Goal: Task Accomplishment & Management: Complete application form

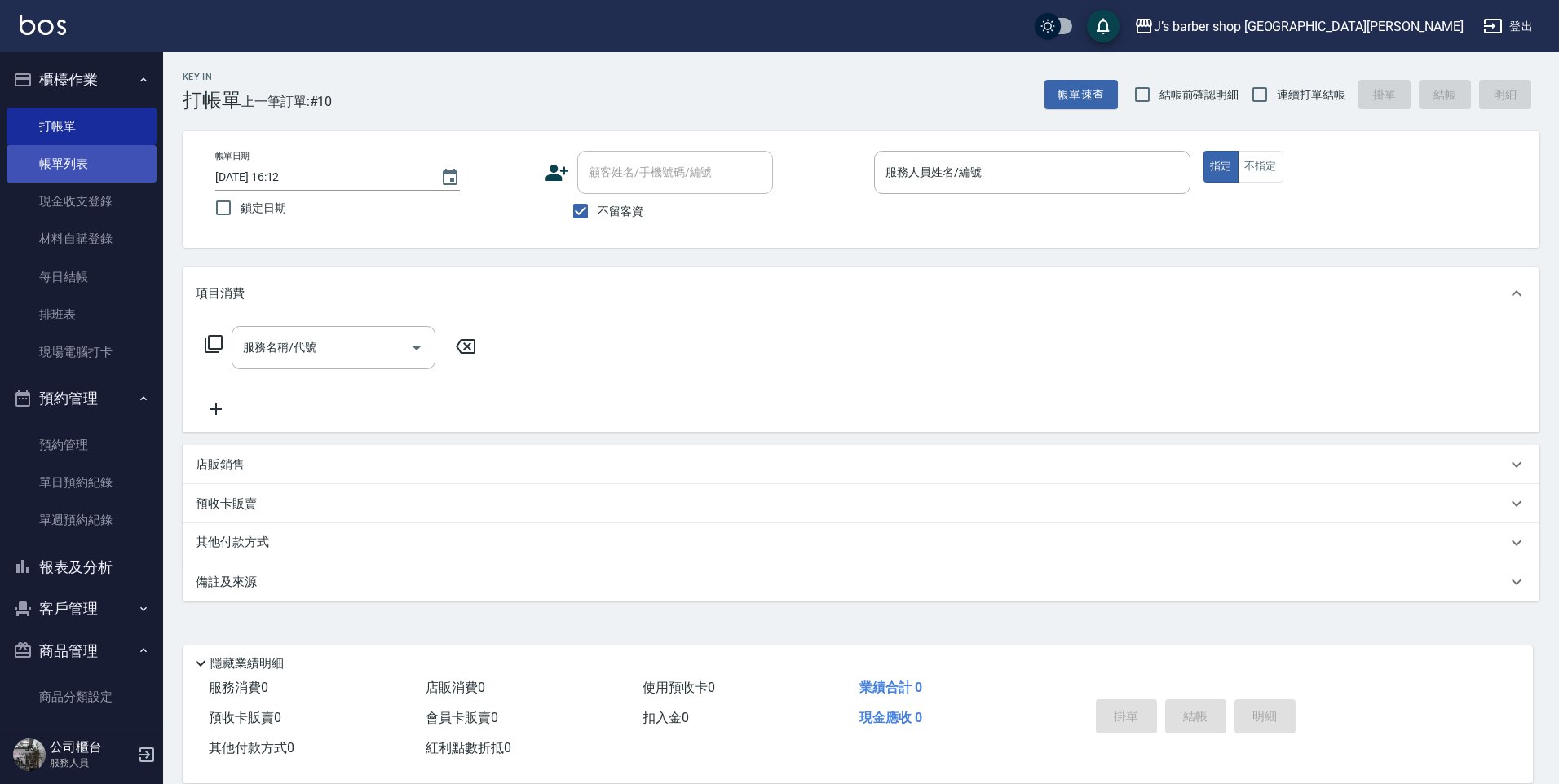
click at [95, 164] on link "帳單列表" at bounding box center [82, 163] width 150 height 38
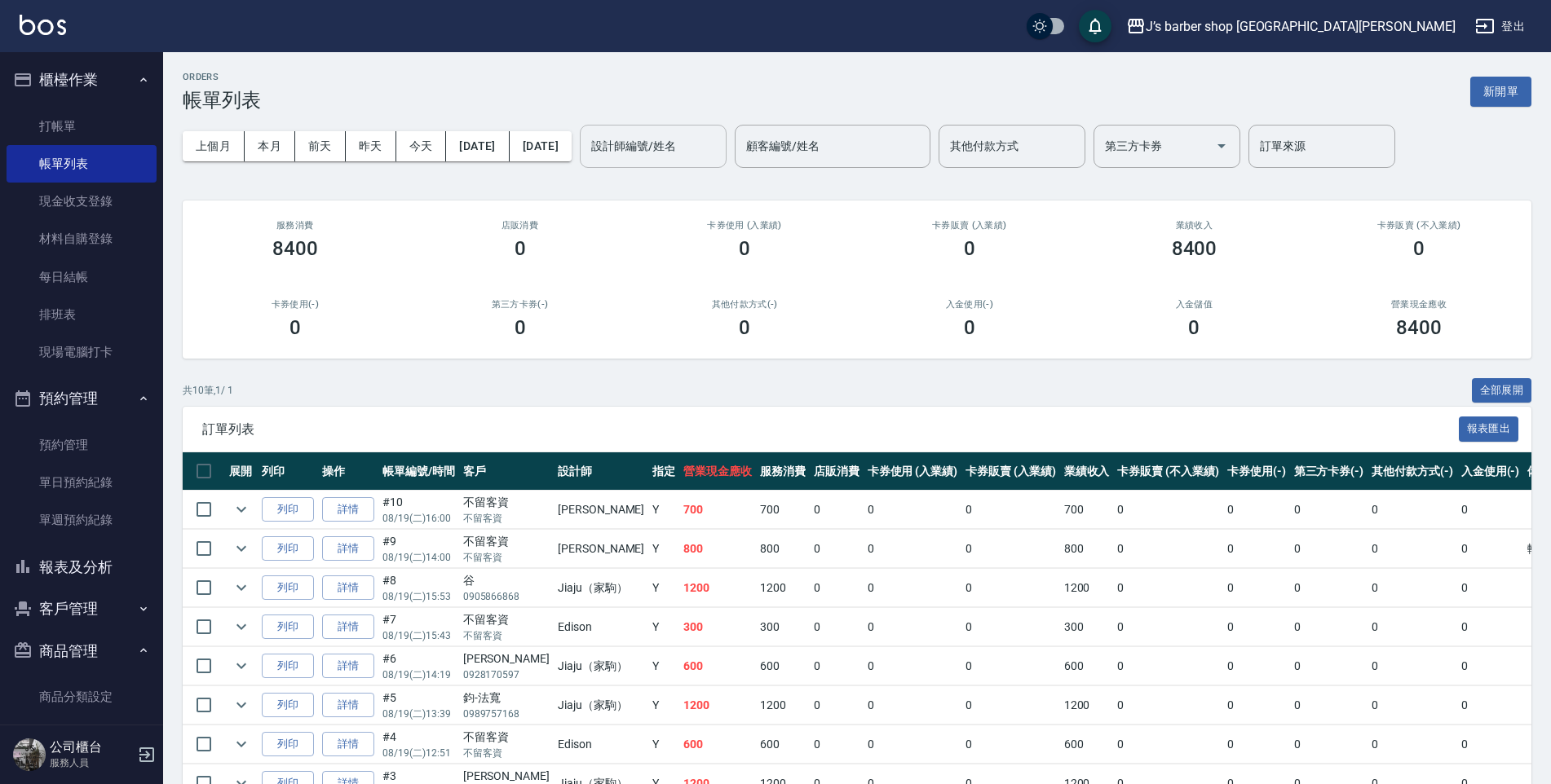
click at [672, 134] on div "設計師編號/姓名 設計師編號/姓名" at bounding box center [652, 146] width 147 height 43
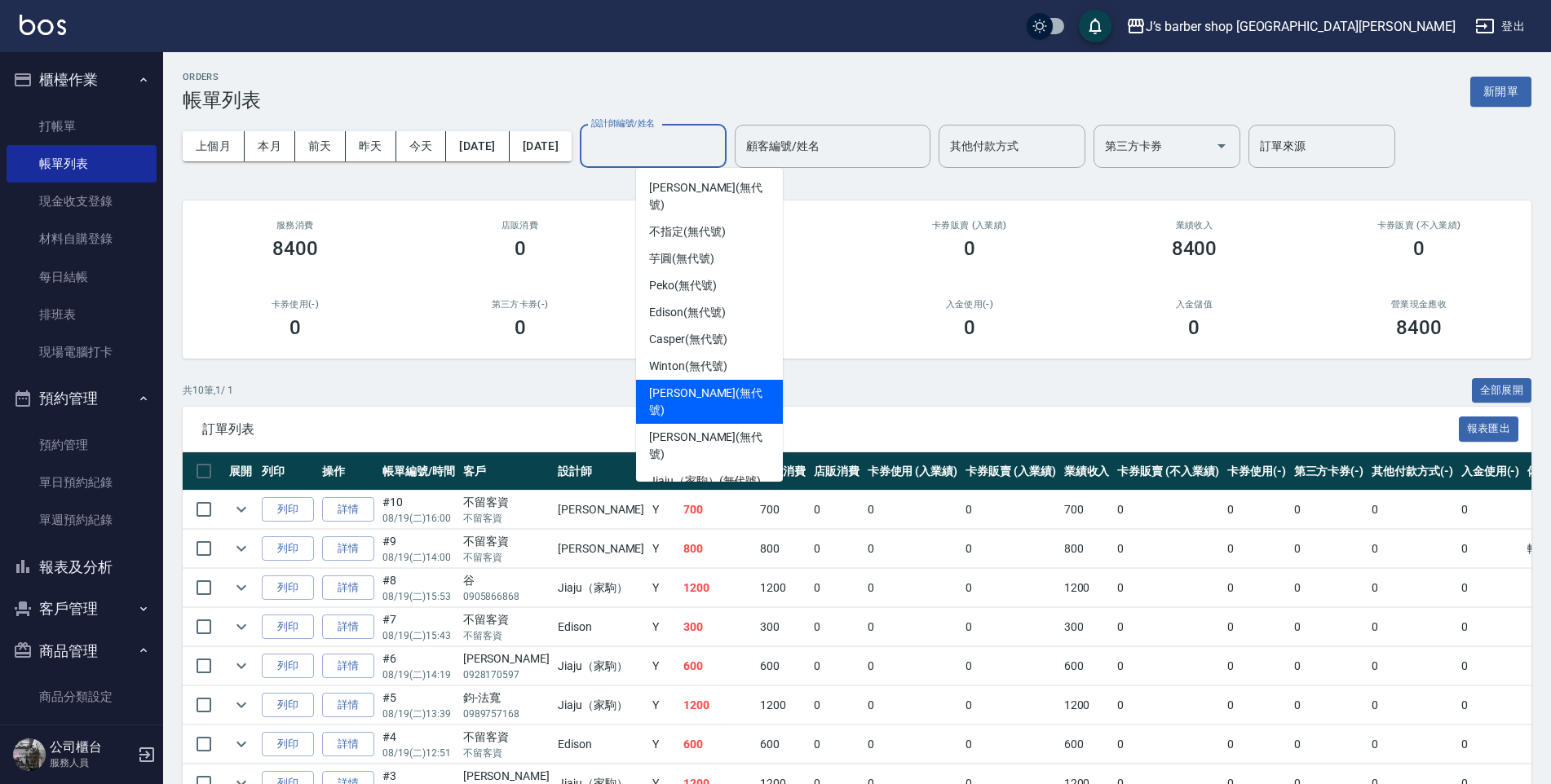
click at [671, 385] on span "[PERSON_NAME] (無代號)" at bounding box center [709, 401] width 121 height 34
type input "[PERSON_NAME](無代號)"
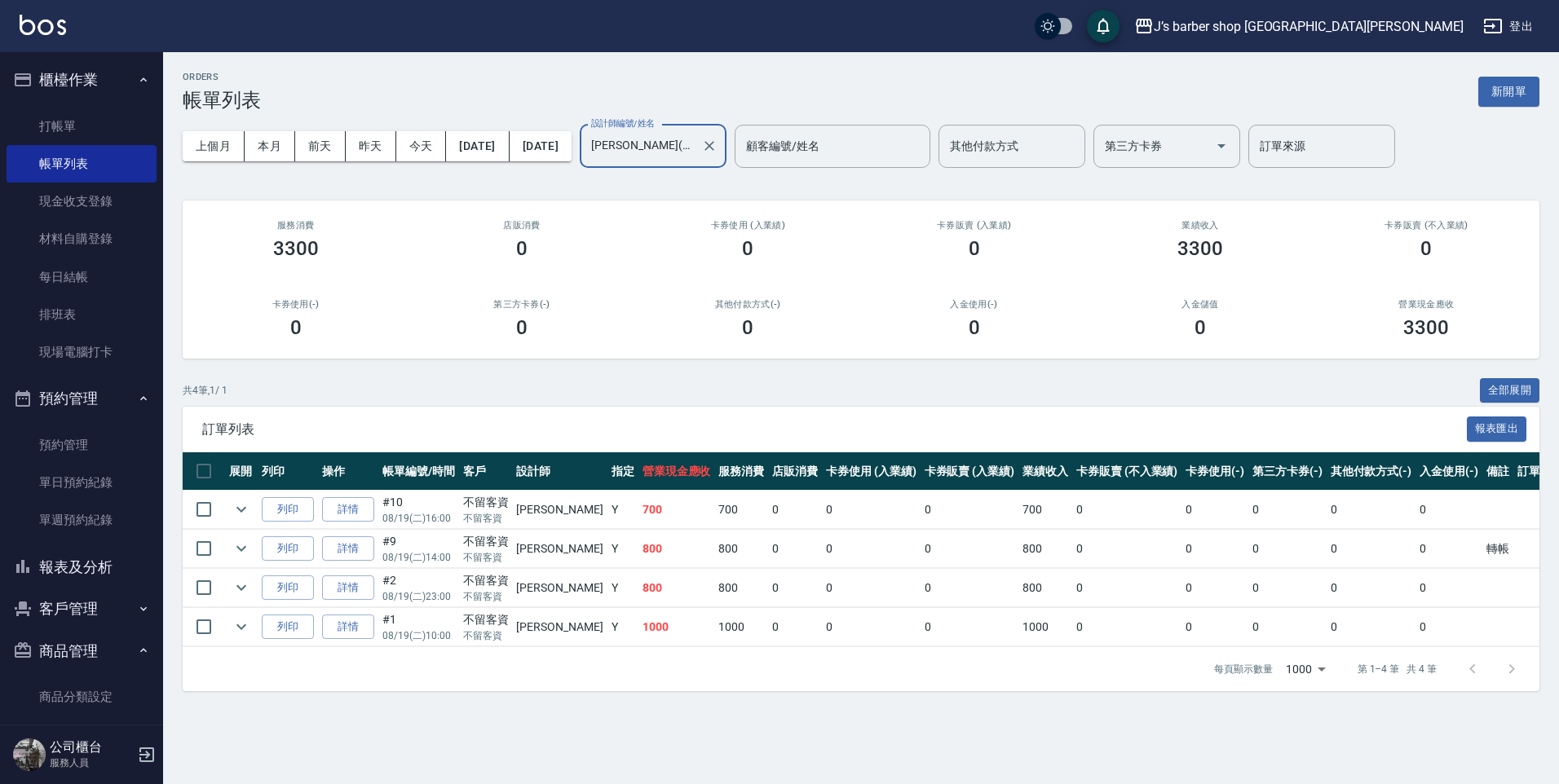
click at [719, 134] on div at bounding box center [709, 146] width 21 height 43
click at [721, 144] on button "Clear" at bounding box center [709, 145] width 22 height 22
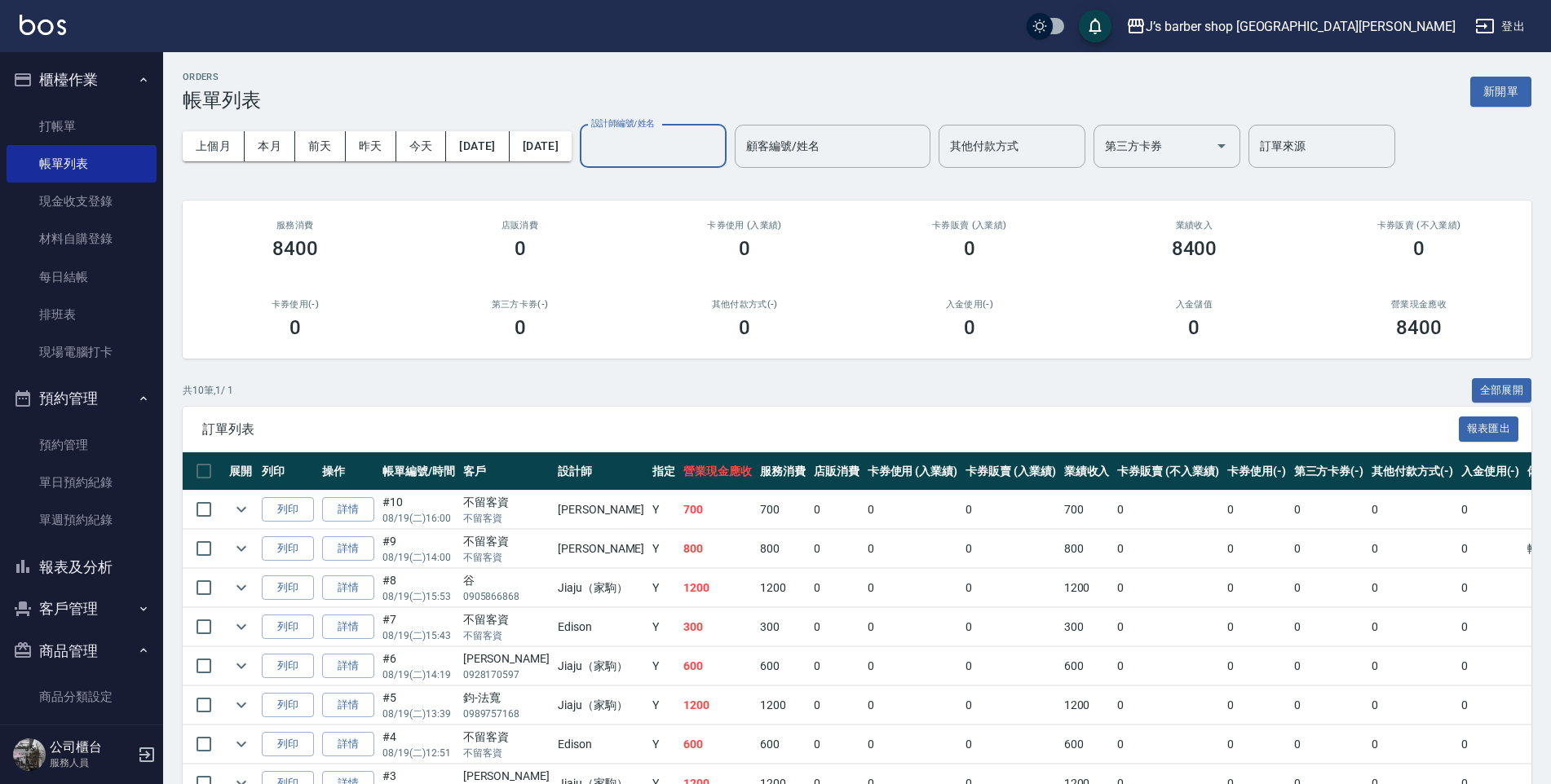
click at [656, 155] on input "設計師編號/姓名" at bounding box center [653, 146] width 132 height 28
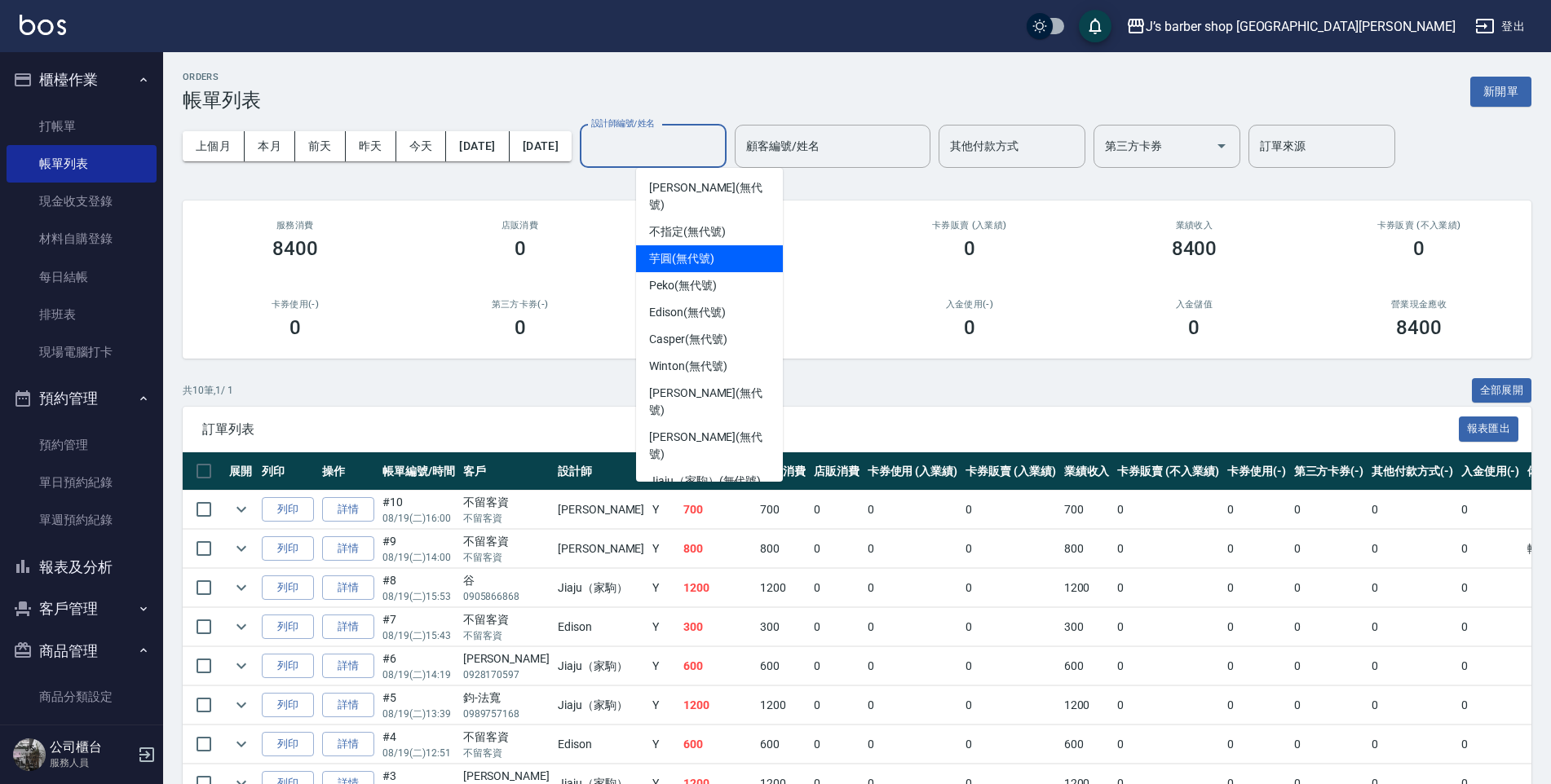
click at [672, 136] on input "設計師編號/姓名" at bounding box center [653, 146] width 132 height 28
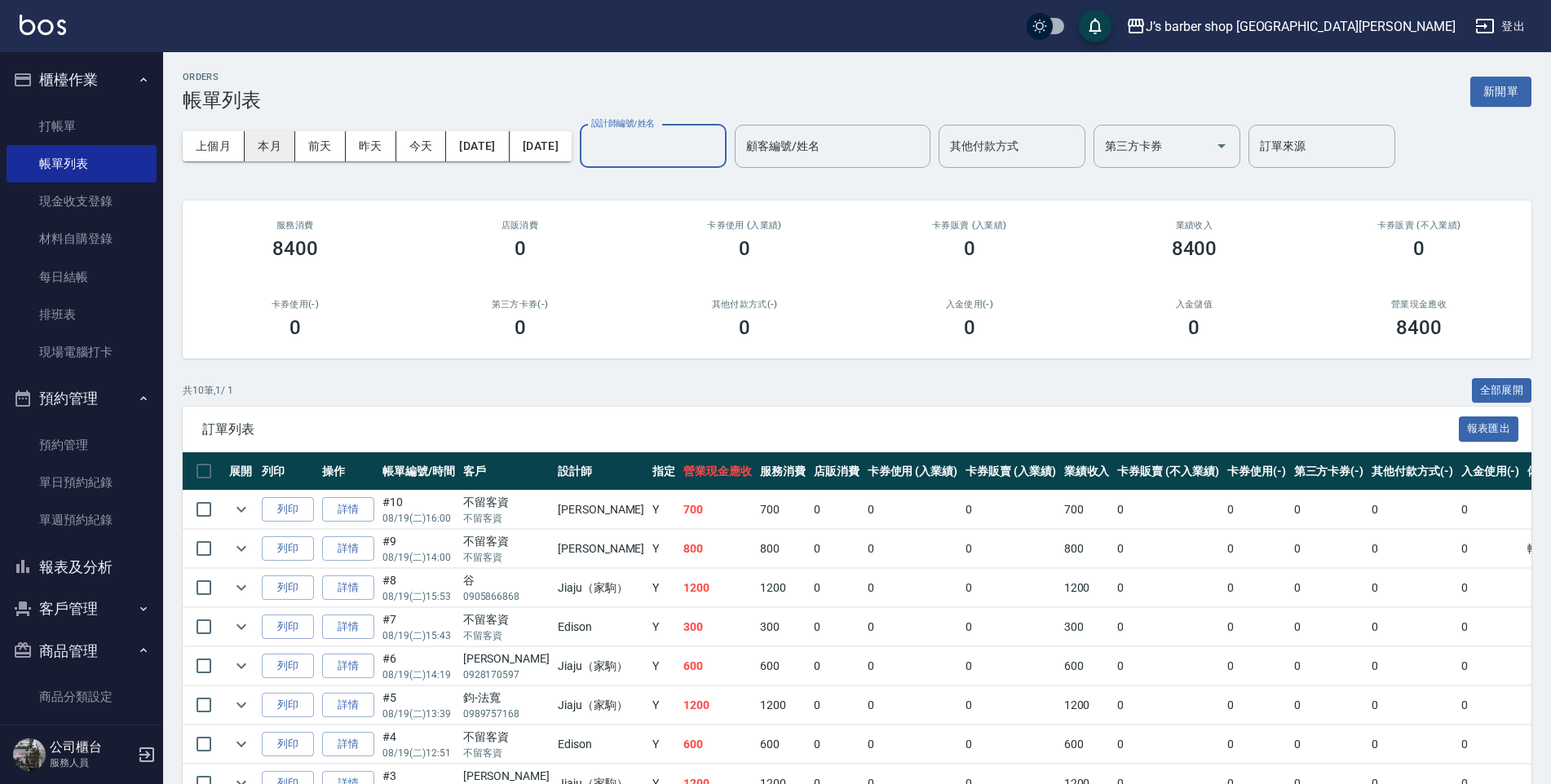
click at [289, 143] on button "本月" at bounding box center [270, 146] width 51 height 30
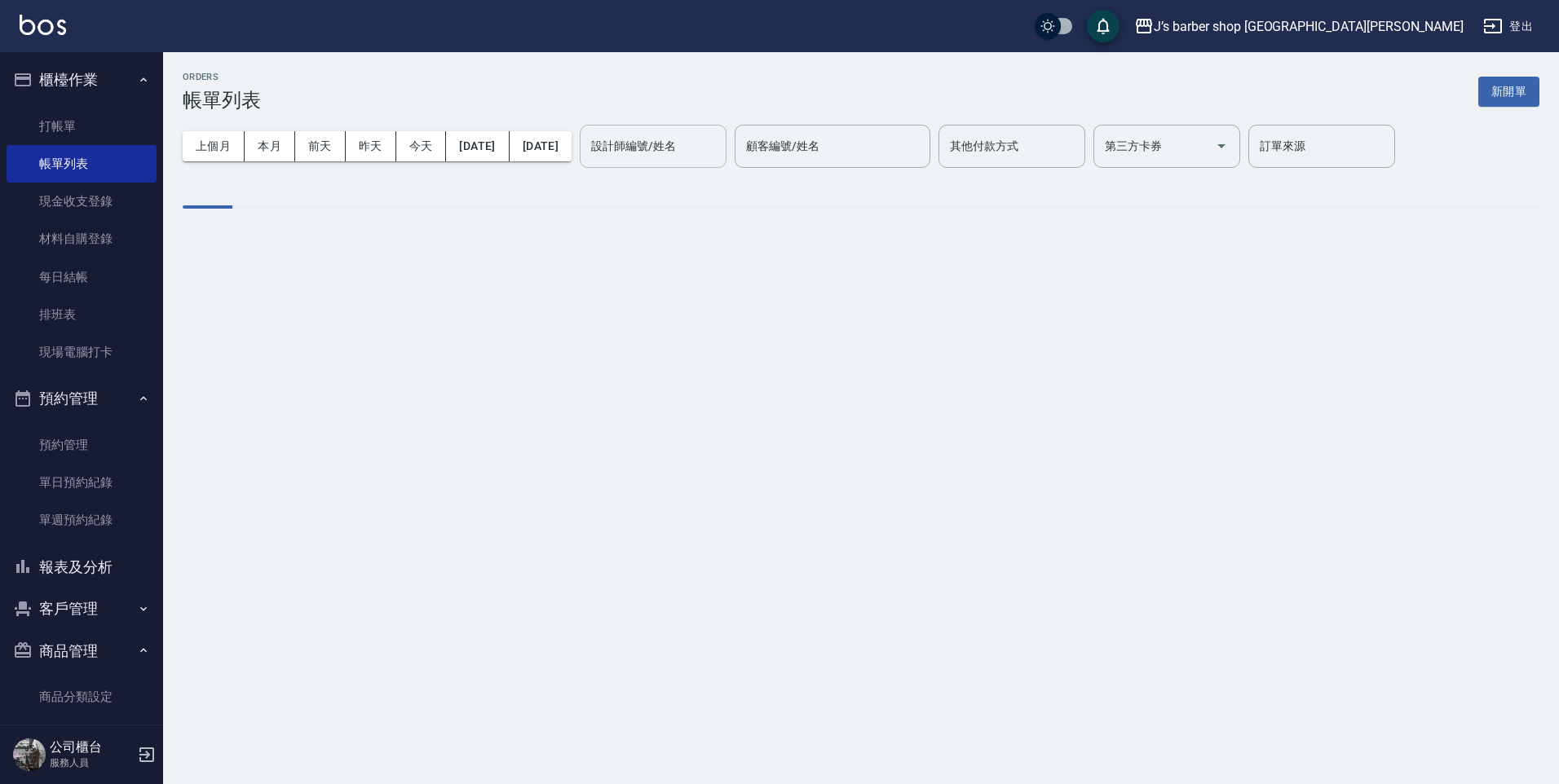
click at [694, 156] on input "設計師編號/姓名" at bounding box center [653, 146] width 132 height 28
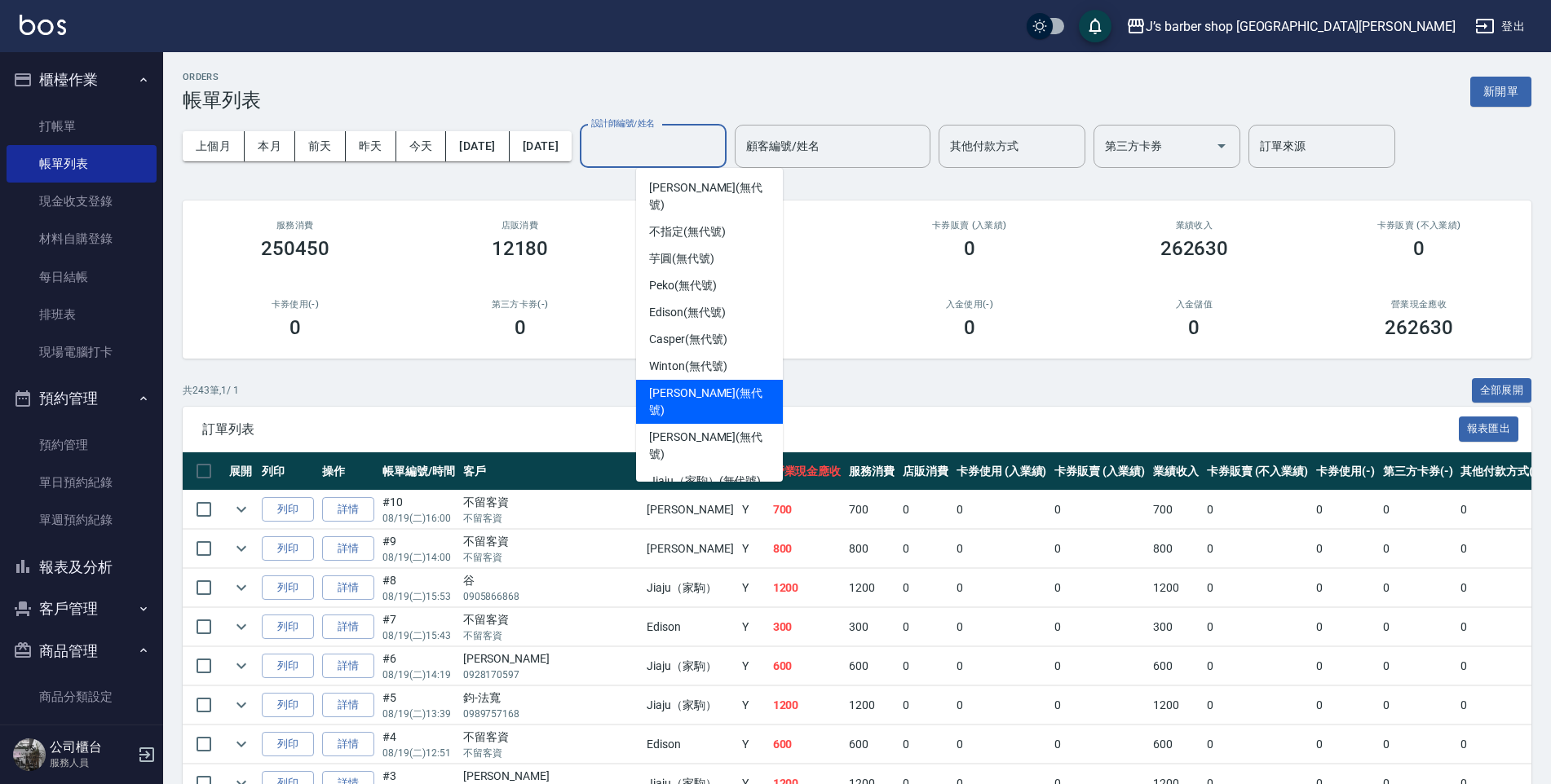
click at [695, 385] on span "[PERSON_NAME] (無代號)" at bounding box center [709, 401] width 121 height 34
type input "[PERSON_NAME](無代號)"
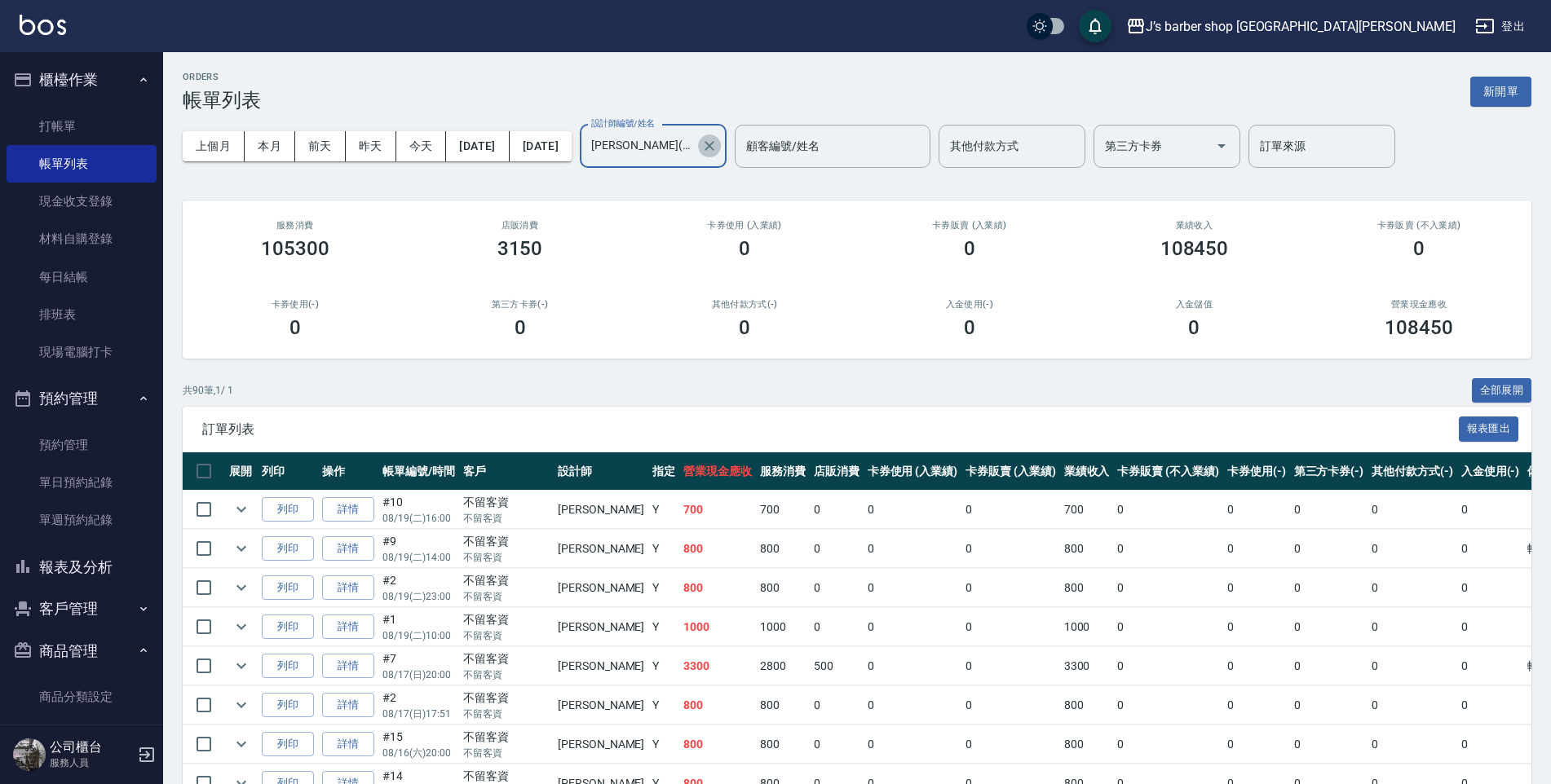
click at [717, 152] on icon "Clear" at bounding box center [708, 146] width 17 height 17
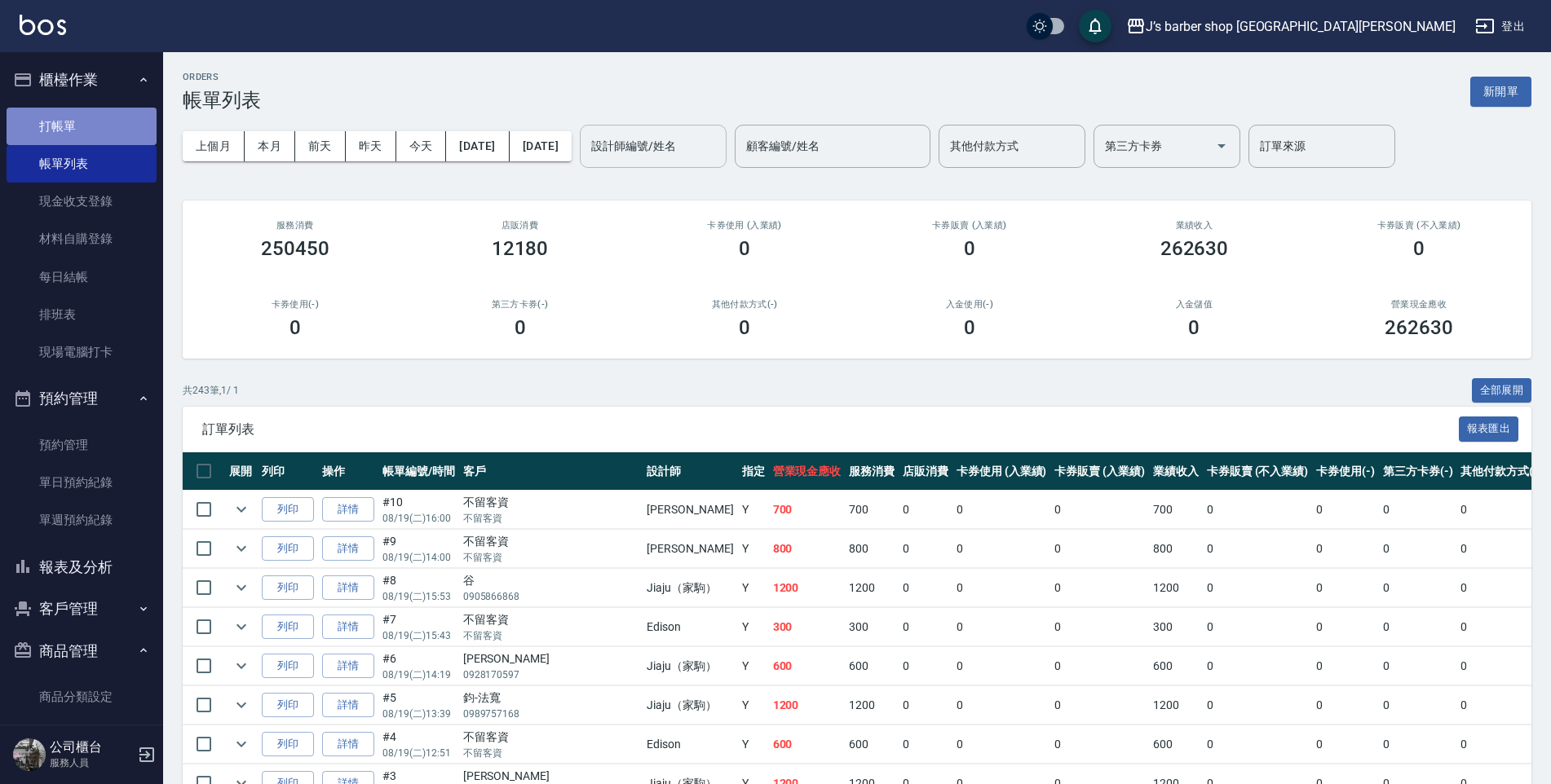
click at [114, 121] on link "打帳單" at bounding box center [82, 126] width 150 height 38
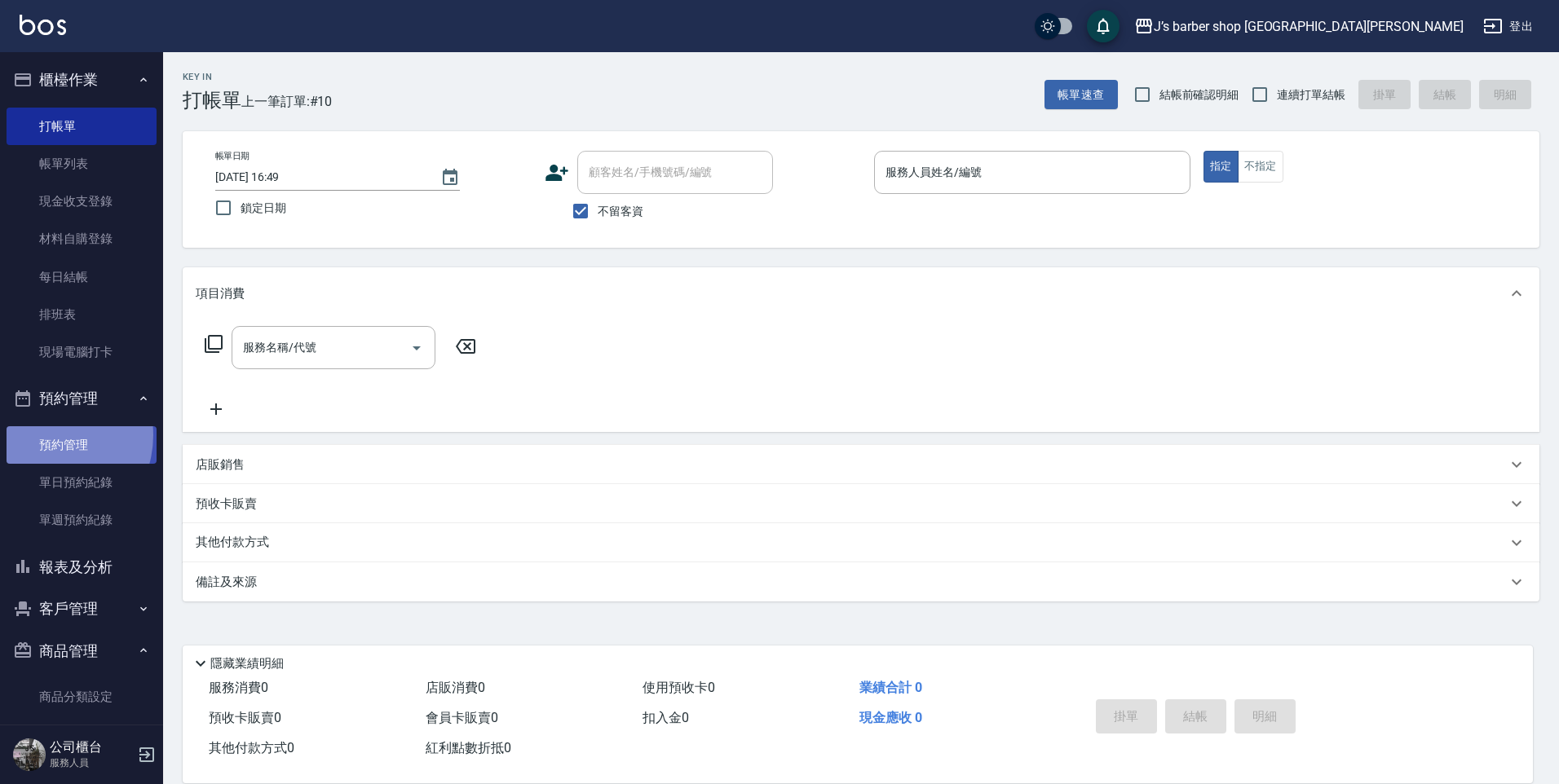
click at [45, 435] on link "預約管理" at bounding box center [82, 445] width 150 height 38
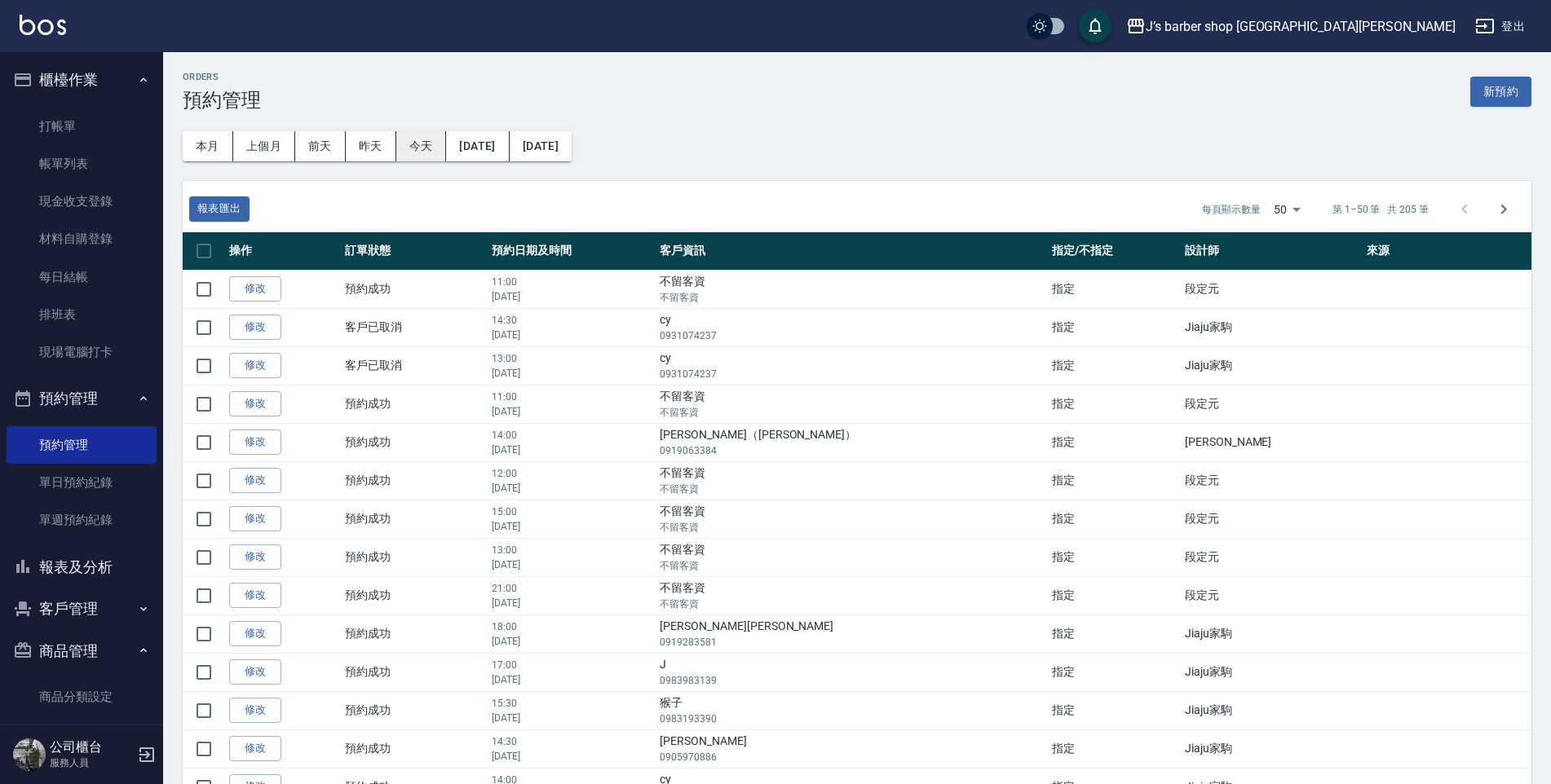
click at [421, 135] on button "今天" at bounding box center [422, 146] width 51 height 30
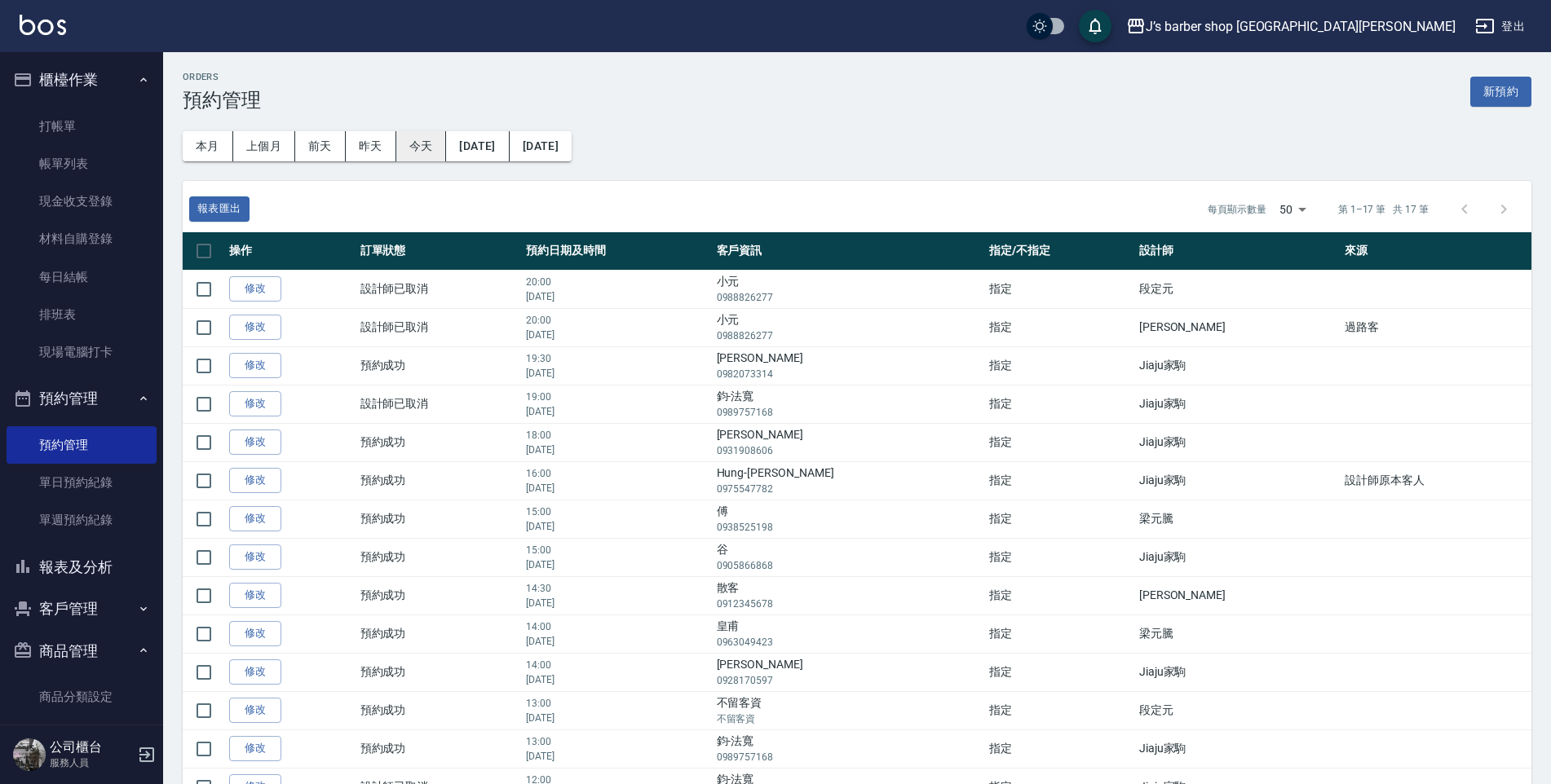
click at [432, 143] on button "今天" at bounding box center [422, 146] width 51 height 30
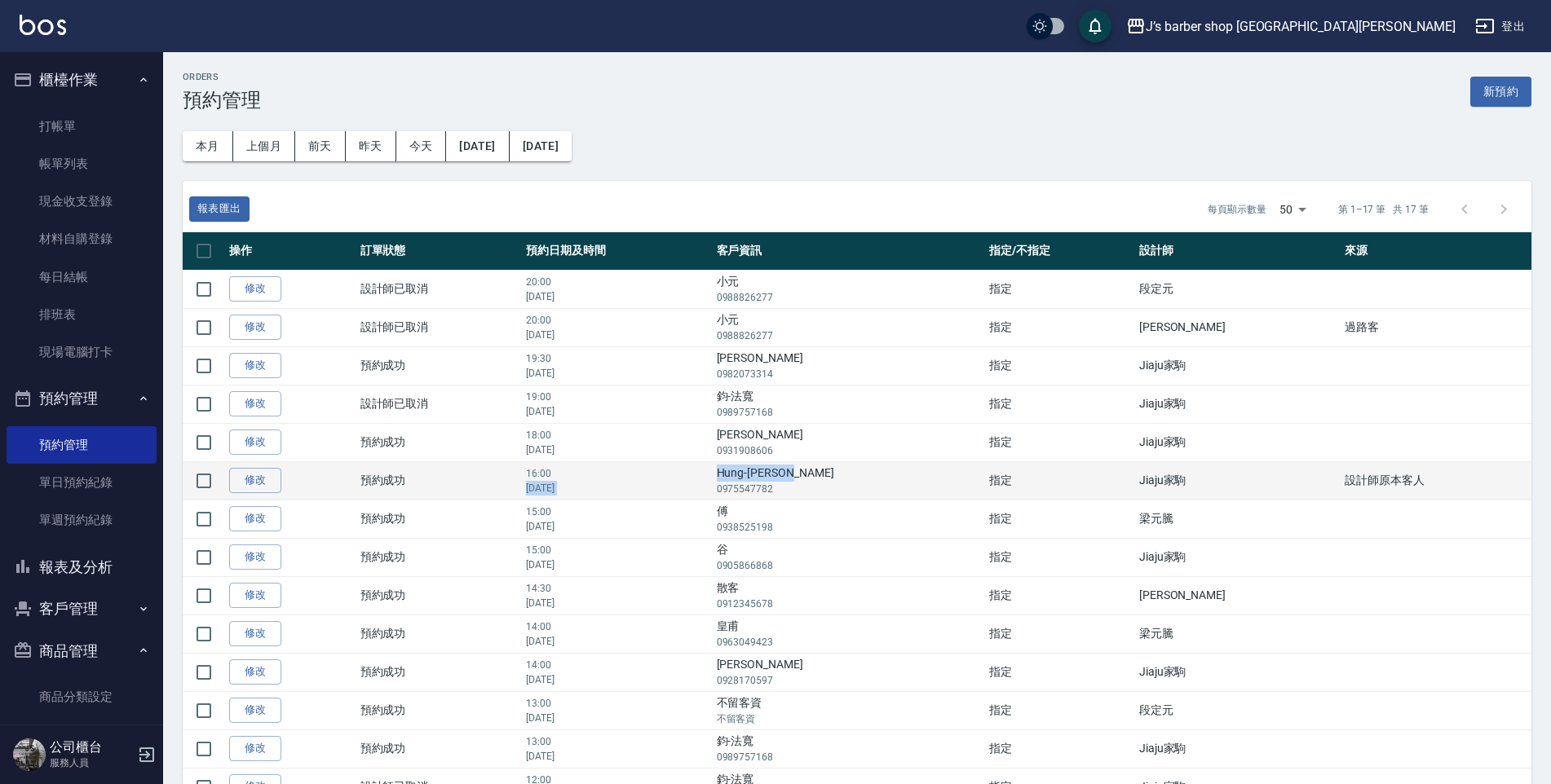
drag, startPoint x: 799, startPoint y: 474, endPoint x: 868, endPoint y: 475, distance: 69.0
click at [868, 475] on tr "修改  預約成功 16:00 [DATE] Hung-Chi Bill 0975547782 指定 Jiaju家駒 設計師原本客人" at bounding box center [857, 480] width 1349 height 38
click at [865, 480] on td "Hung-Chi Bill 0975547782" at bounding box center [848, 480] width 272 height 38
drag, startPoint x: 875, startPoint y: 474, endPoint x: 871, endPoint y: 489, distance: 15.5
click at [876, 474] on td "Hung-Chi Bill 0975547782" at bounding box center [848, 480] width 272 height 38
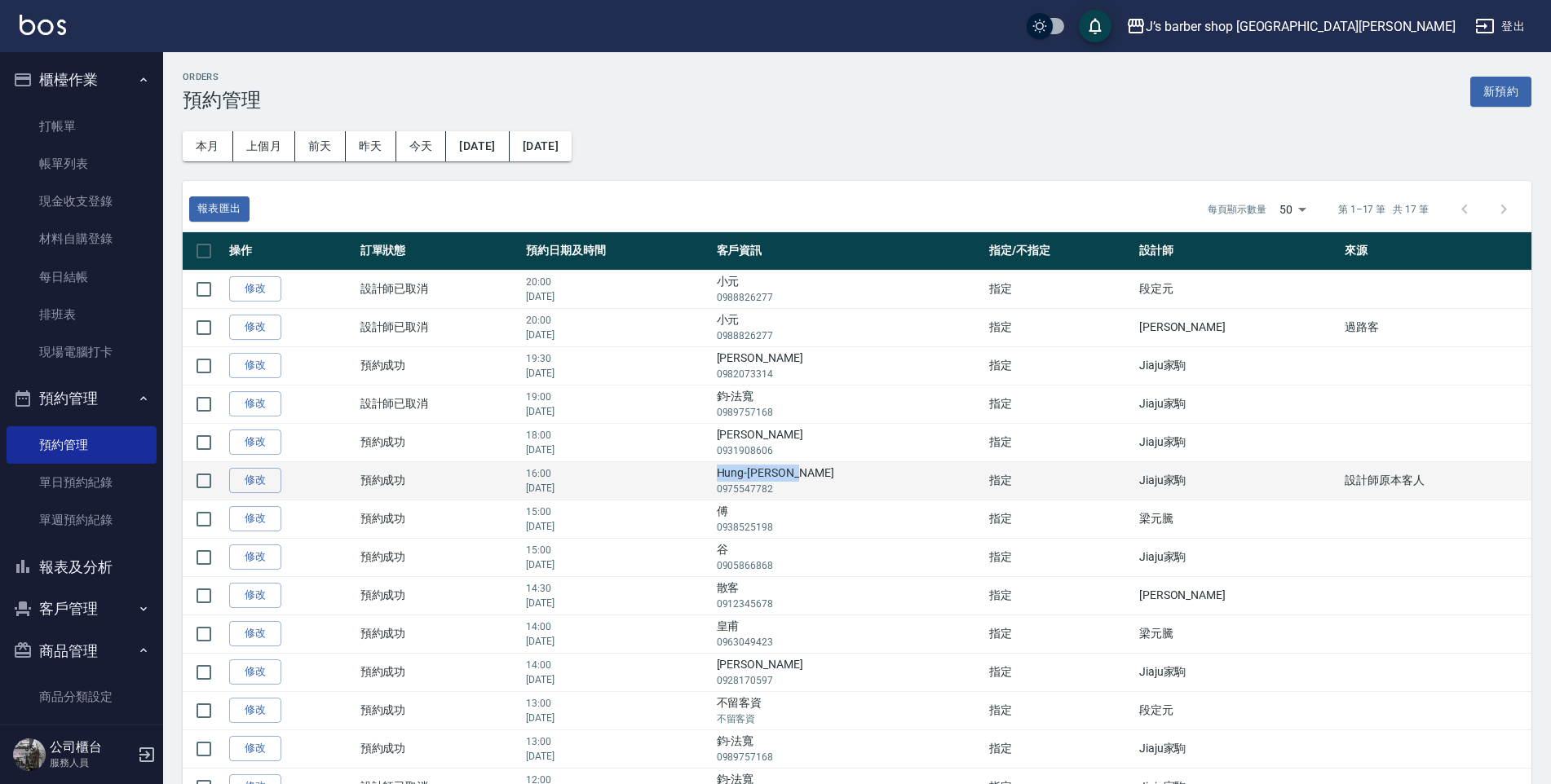
drag, startPoint x: 875, startPoint y: 474, endPoint x: 809, endPoint y: 472, distance: 66.0
click at [809, 472] on td "Hung-Chi Bill 0975547782" at bounding box center [848, 480] width 272 height 38
drag, startPoint x: 809, startPoint y: 472, endPoint x: 817, endPoint y: 474, distance: 8.2
copy td "Hung-[PERSON_NAME]"
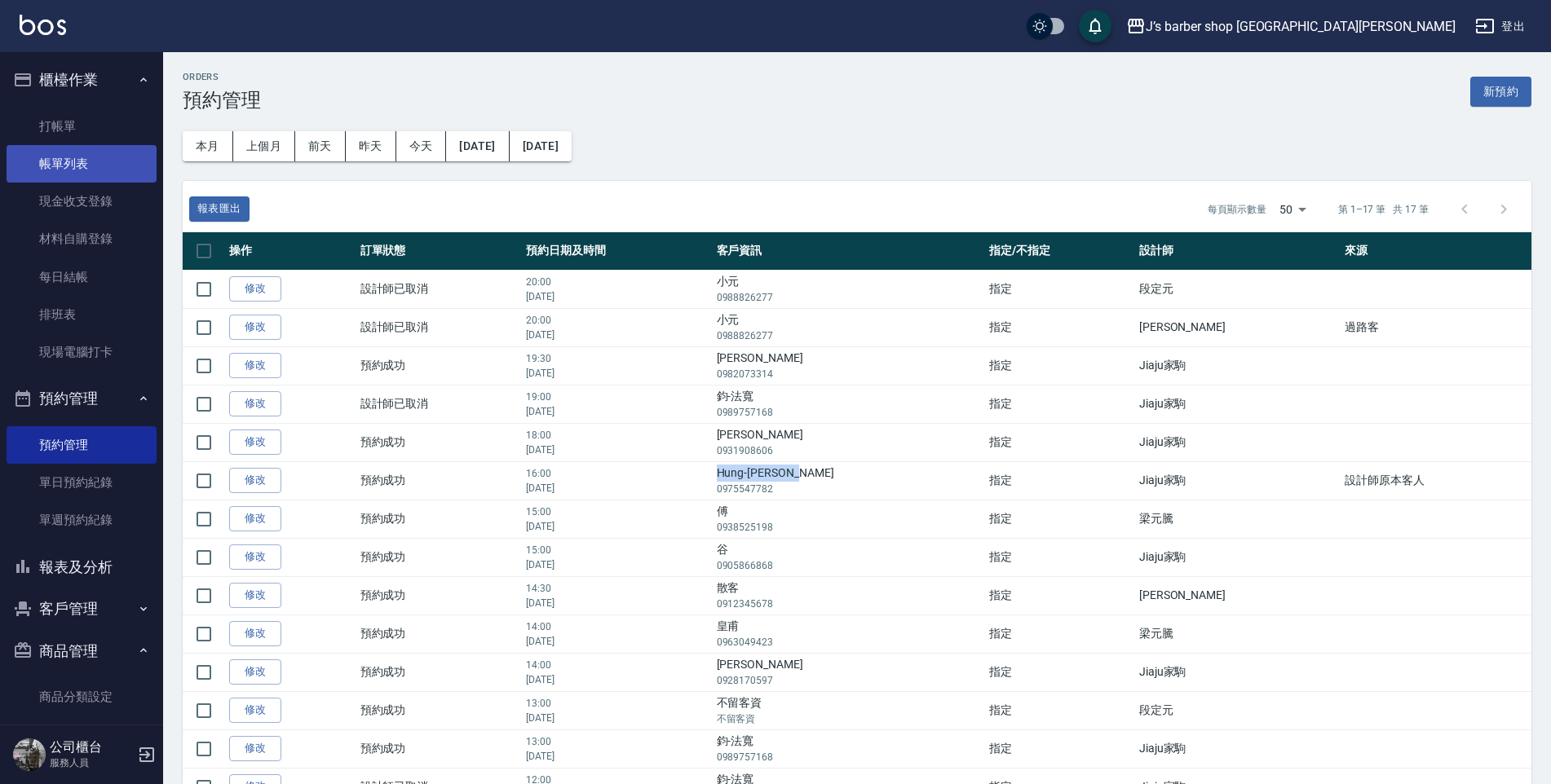
click at [78, 145] on link "帳單列表" at bounding box center [82, 163] width 150 height 38
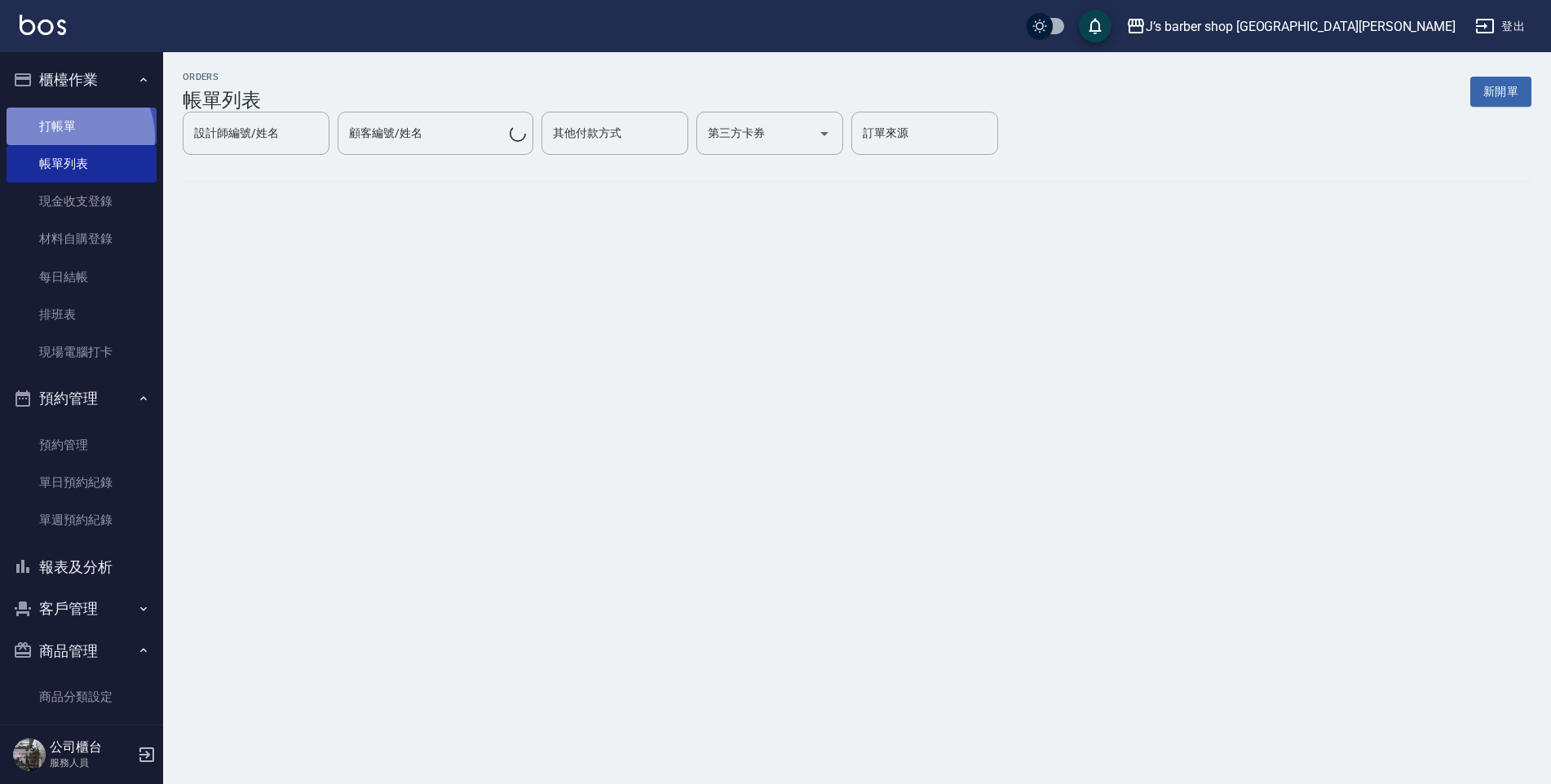
click at [75, 136] on link "打帳單" at bounding box center [82, 126] width 150 height 38
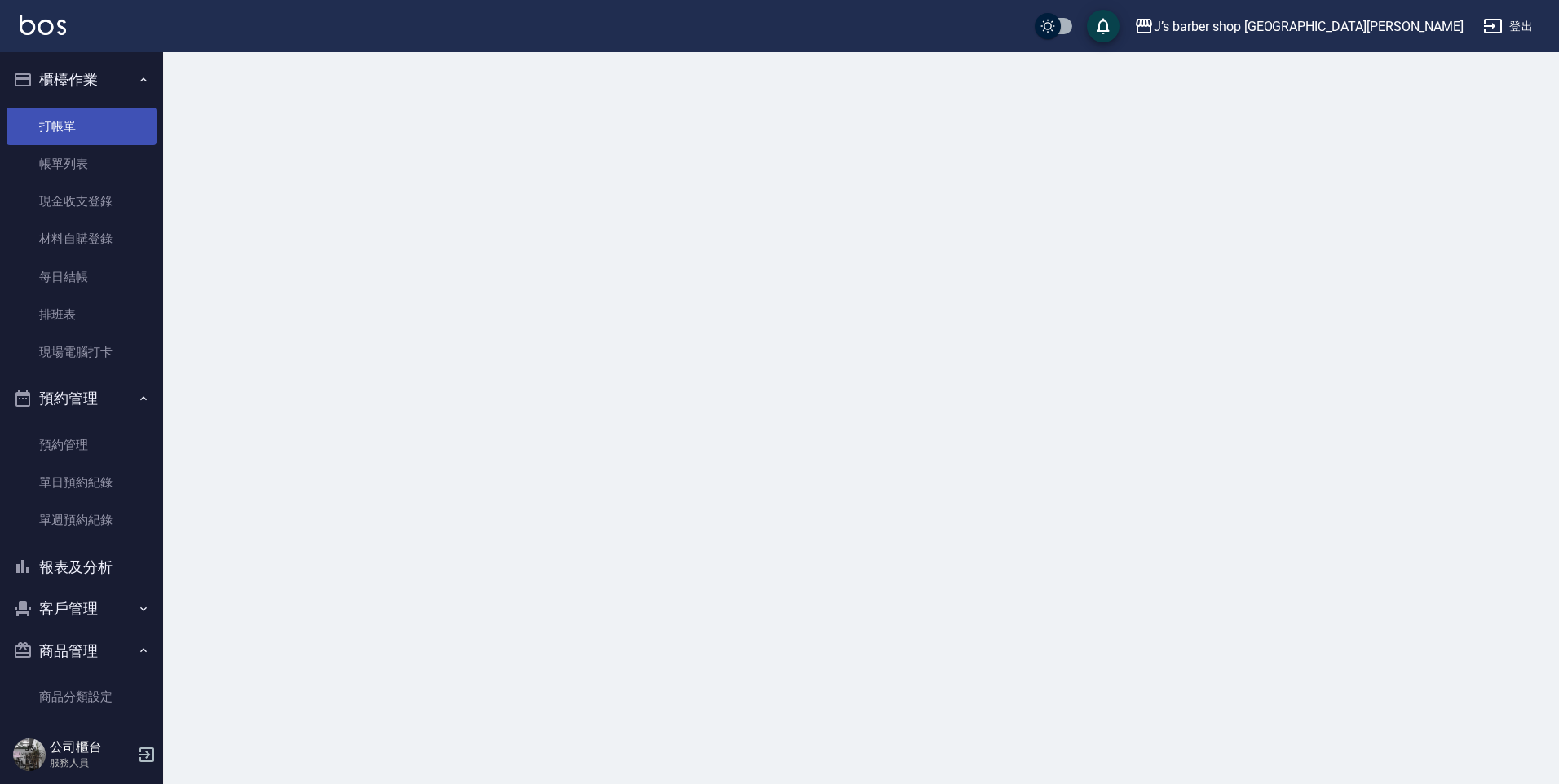
click at [85, 127] on link "打帳單" at bounding box center [82, 126] width 150 height 38
click at [112, 149] on link "帳單列表" at bounding box center [82, 163] width 150 height 38
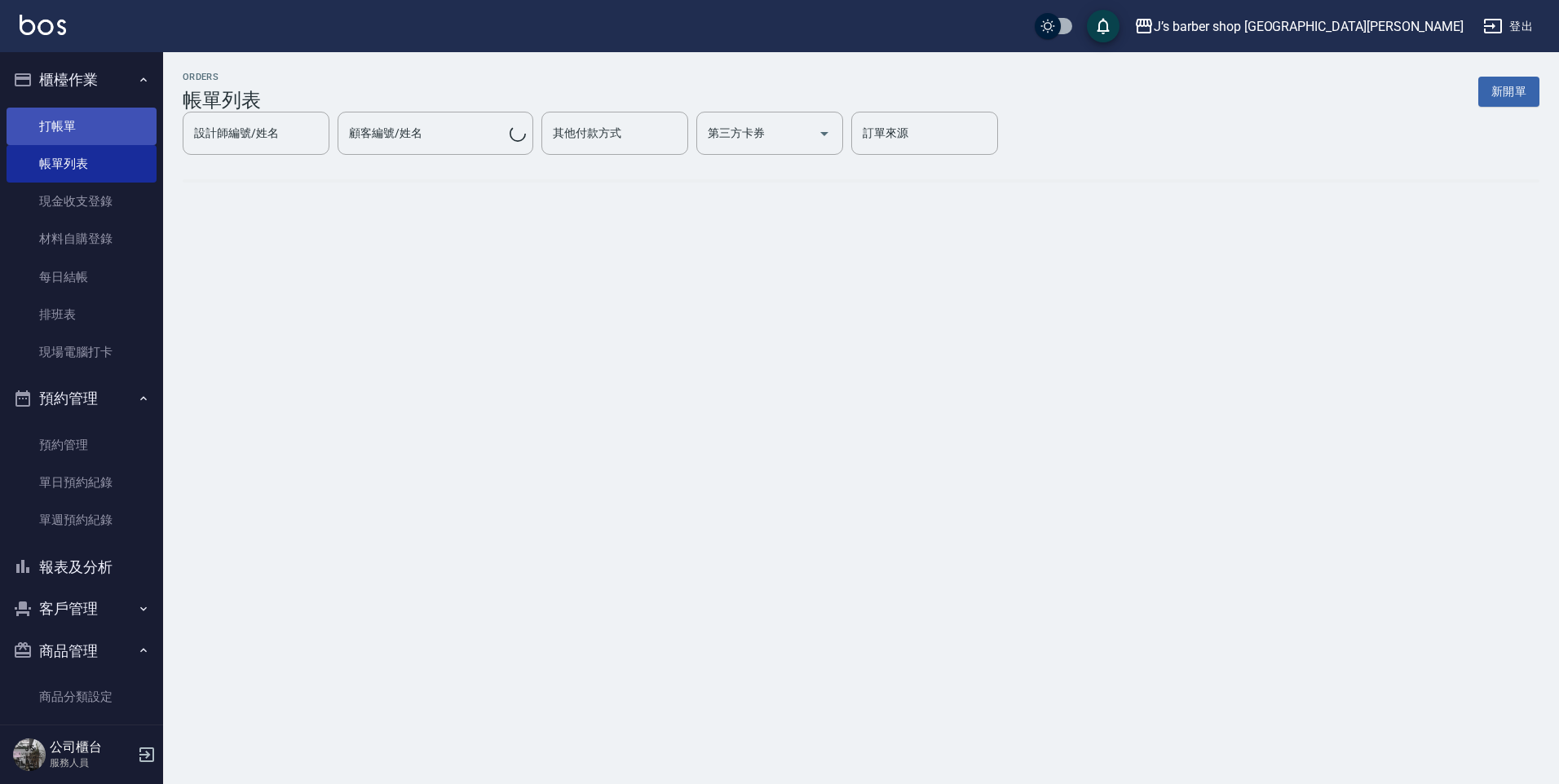
click at [113, 131] on link "打帳單" at bounding box center [82, 126] width 150 height 38
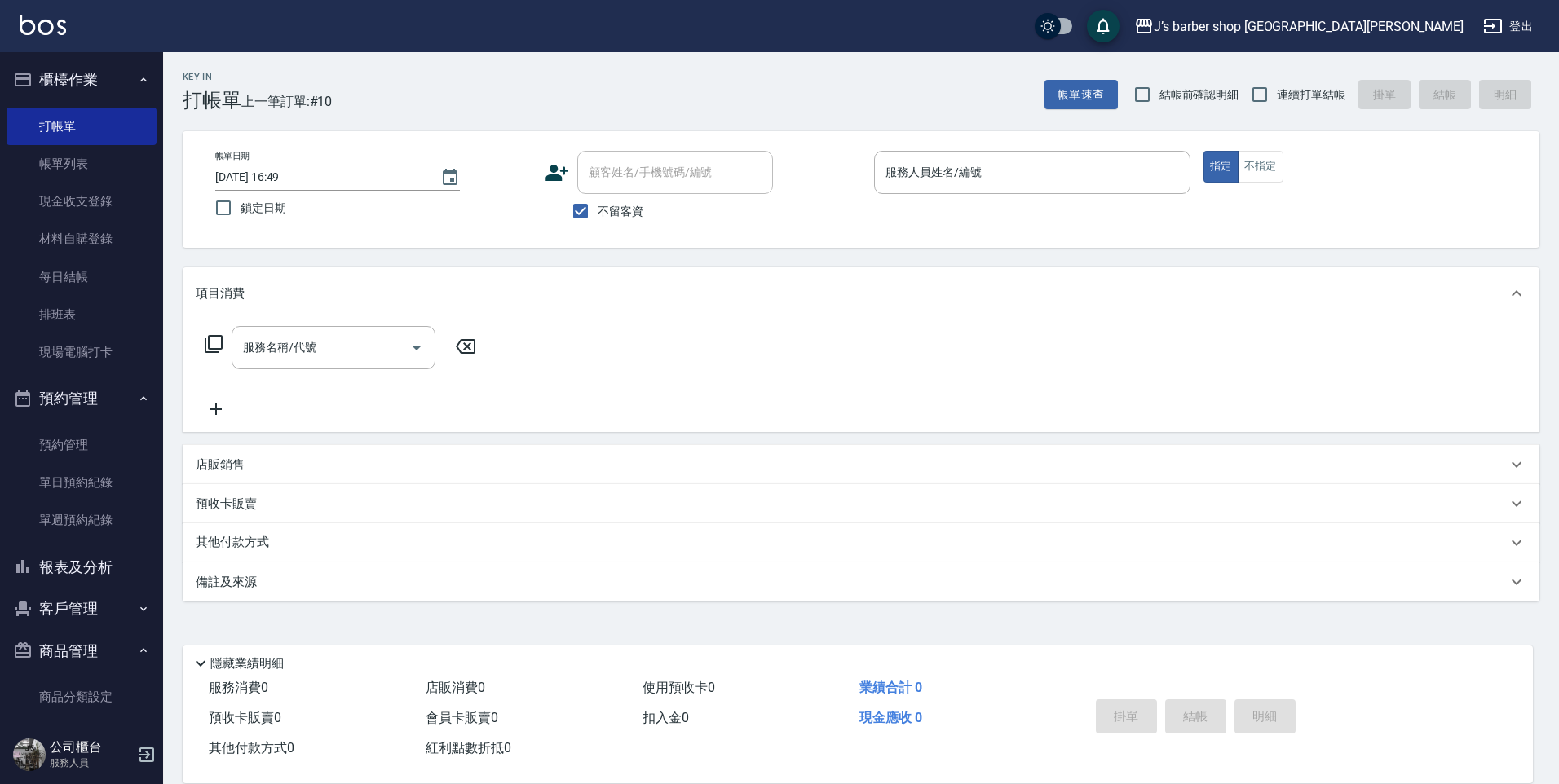
click at [628, 215] on span "不留客資" at bounding box center [620, 212] width 46 height 17
click at [598, 215] on input "不留客資" at bounding box center [580, 211] width 34 height 34
checkbox input "false"
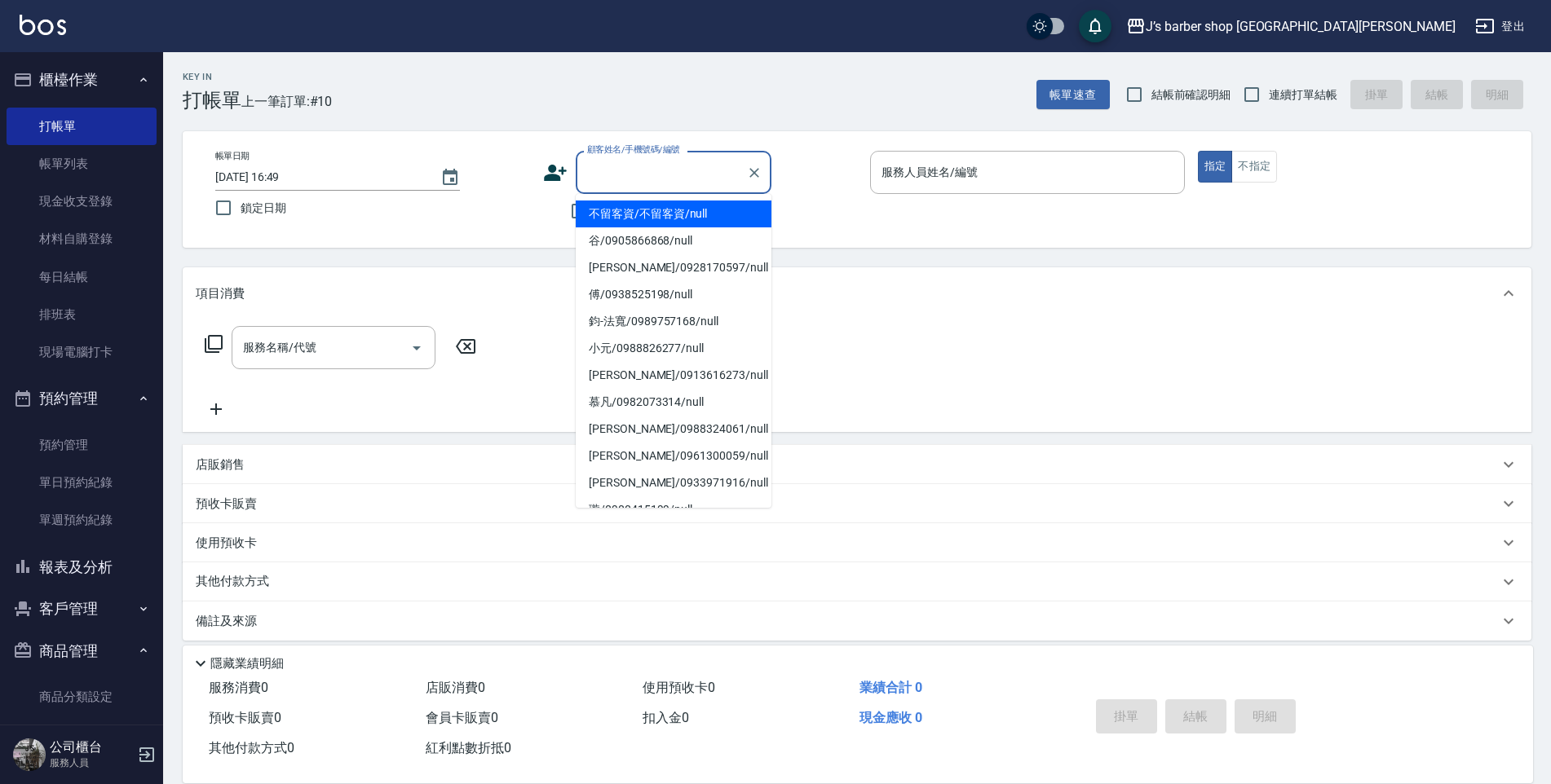
click at [649, 168] on input "顧客姓名/手機號碼/編號" at bounding box center [661, 172] width 156 height 28
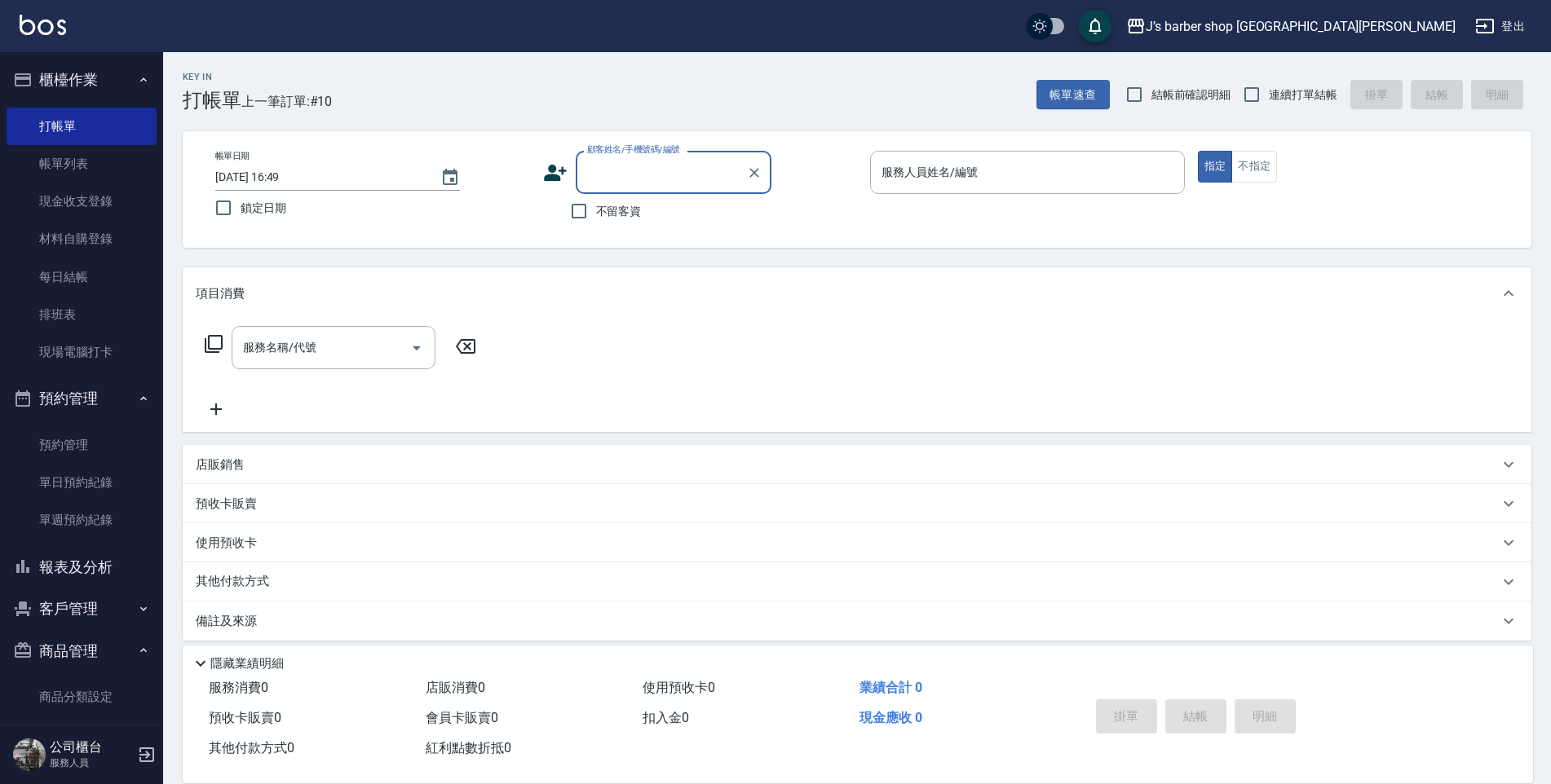
paste input "Hung-[PERSON_NAME]"
click at [675, 215] on li "新增 "Hung-Chi Bill"" at bounding box center [672, 214] width 195 height 27
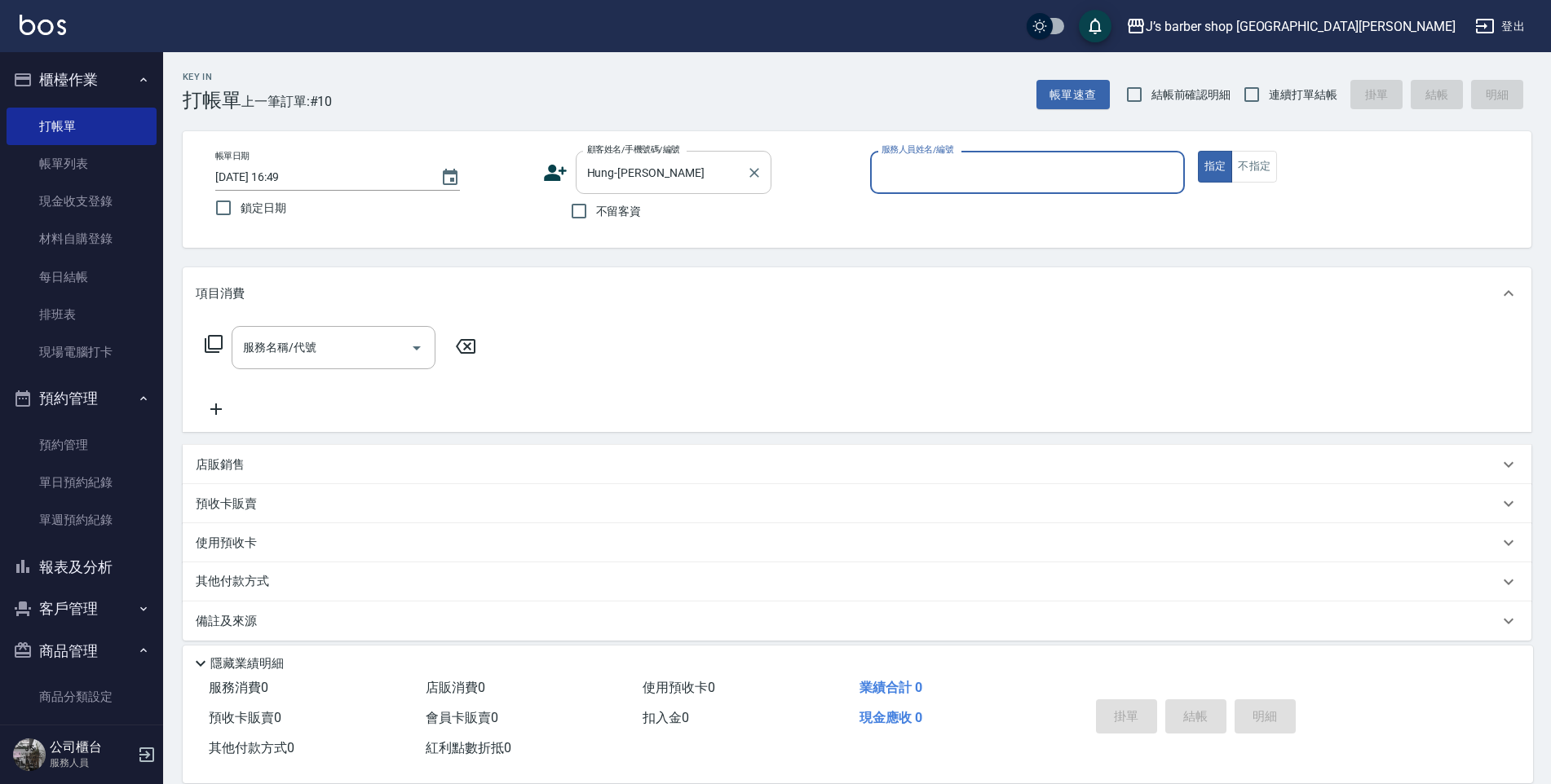
click at [694, 187] on div "Hung-Chi Bill 顧客姓名/手機號碼/編號" at bounding box center [672, 172] width 195 height 43
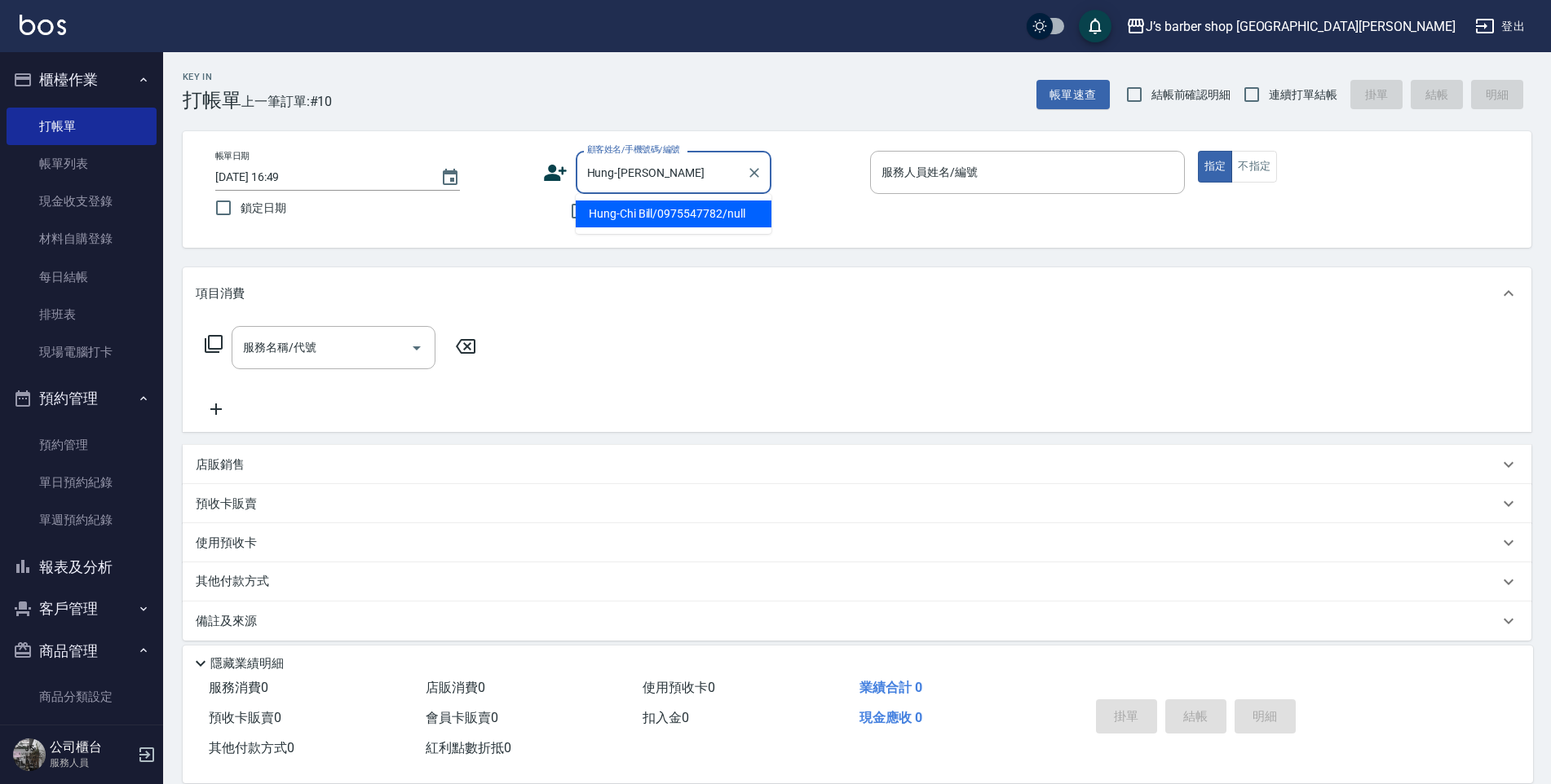
click at [671, 215] on li "Hung-Chi Bill/0975547782/null" at bounding box center [672, 214] width 195 height 27
type input "Hung-Chi Bill/0975547782/null"
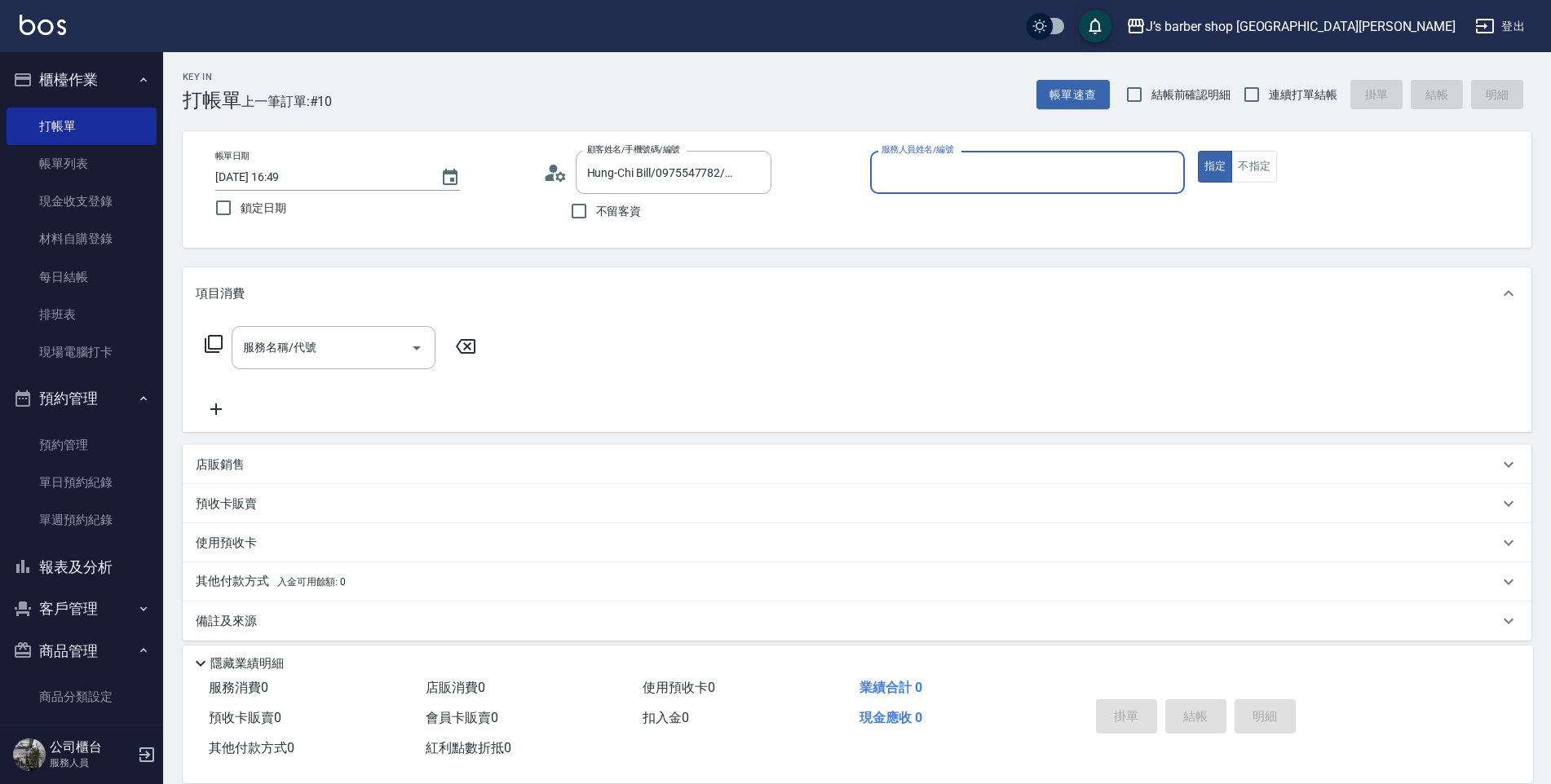
click at [998, 155] on div "服務人員姓名/編號" at bounding box center [1027, 172] width 315 height 43
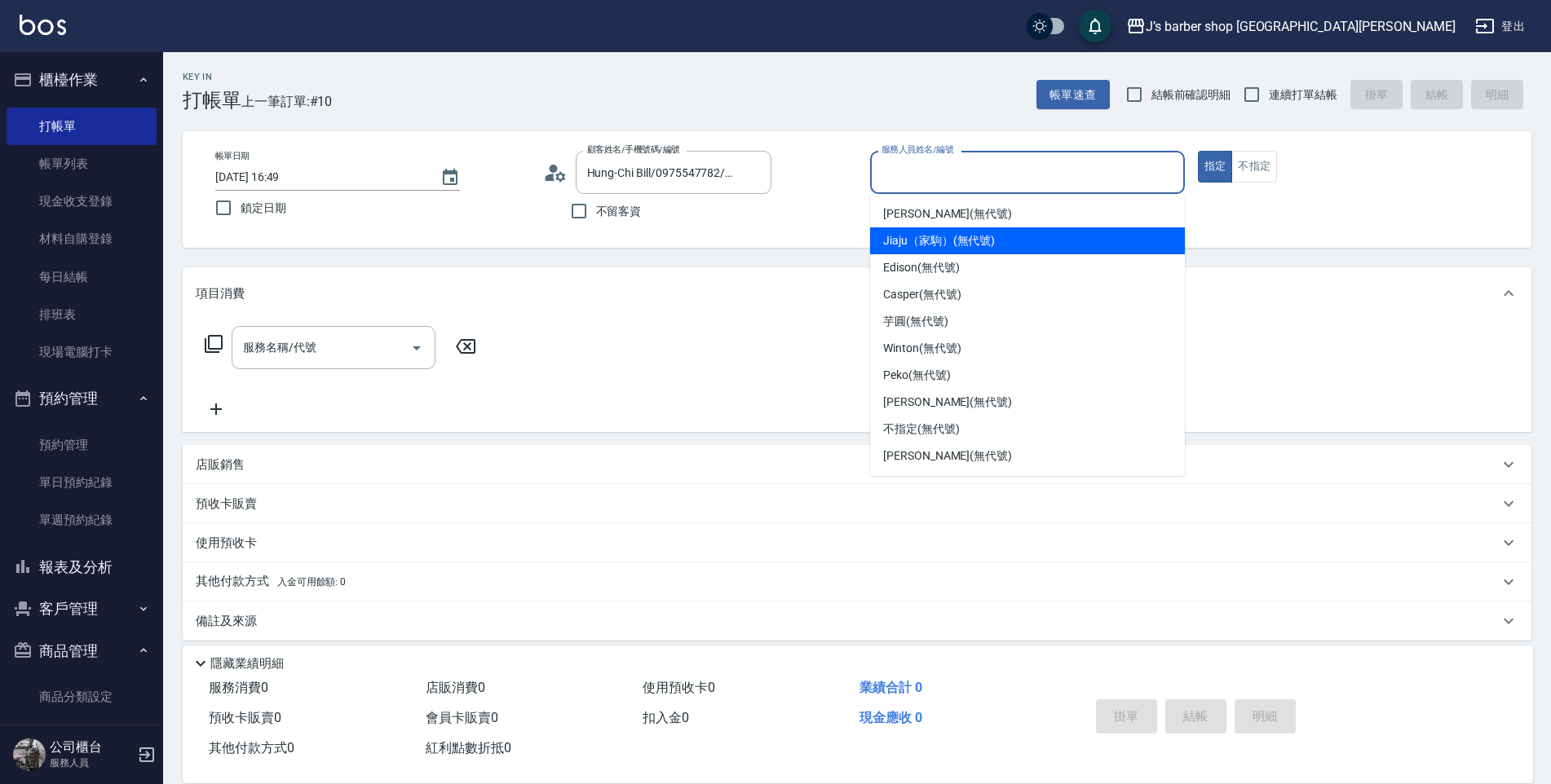
click at [944, 240] on span "Jiaju（家駒） (無代號)" at bounding box center [939, 241] width 112 height 17
type input "Jiaju（家駒）(無代號)"
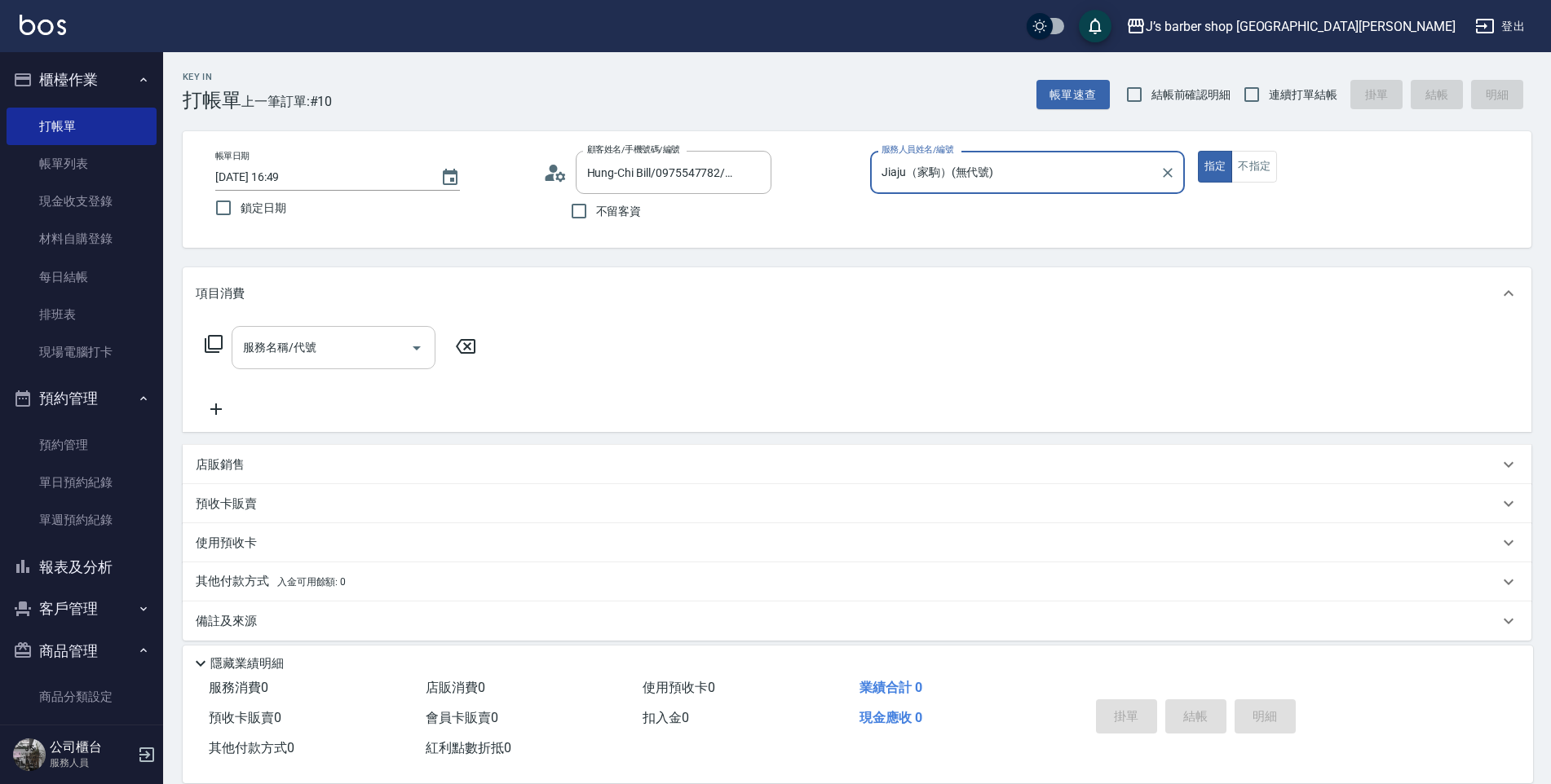
click at [351, 363] on div "服務名稱/代號" at bounding box center [333, 348] width 204 height 43
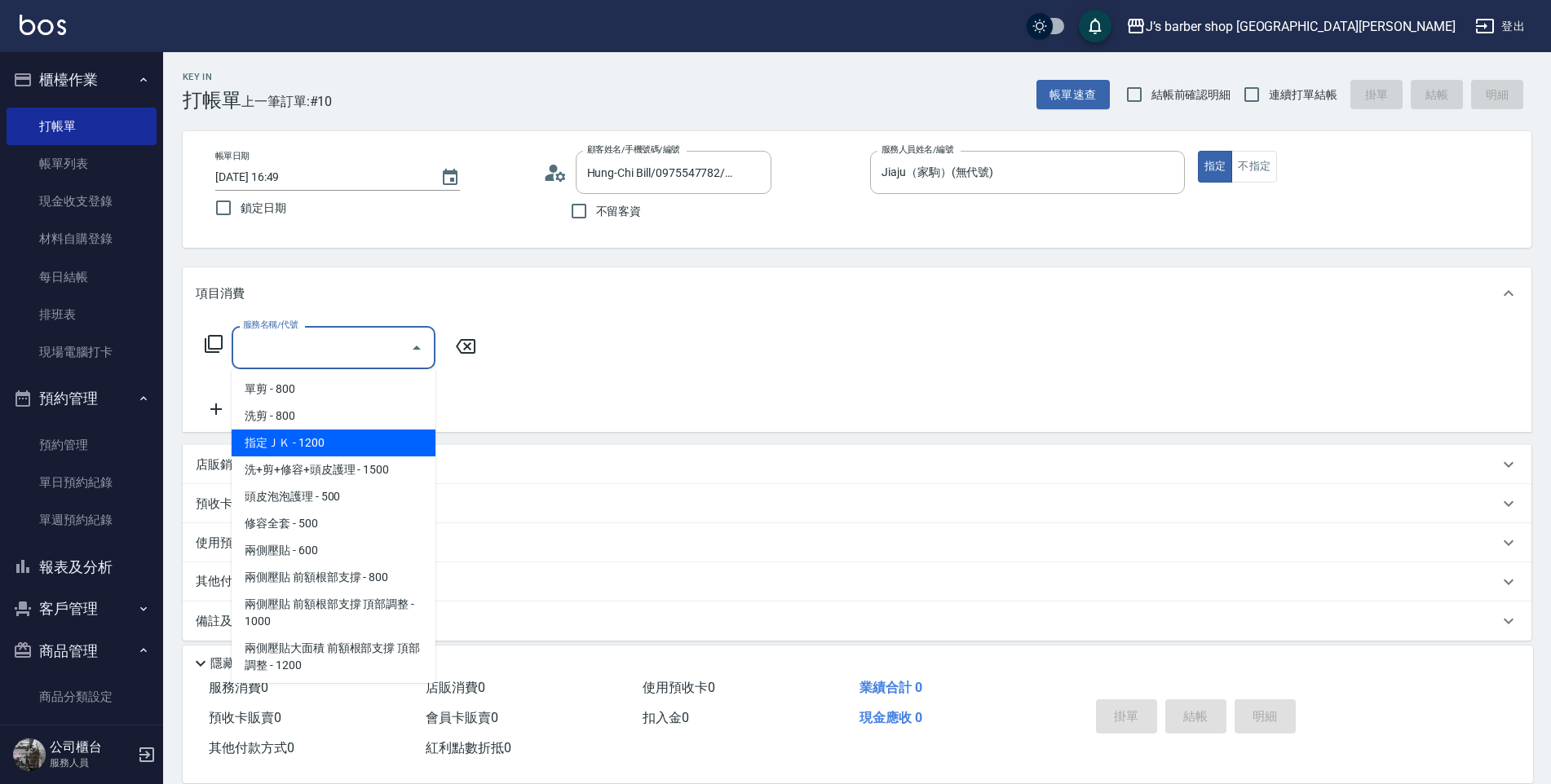
click at [324, 443] on span "指定ＪＫ - 1200" at bounding box center [333, 443] width 204 height 27
type input "指定ＪＫ(102)"
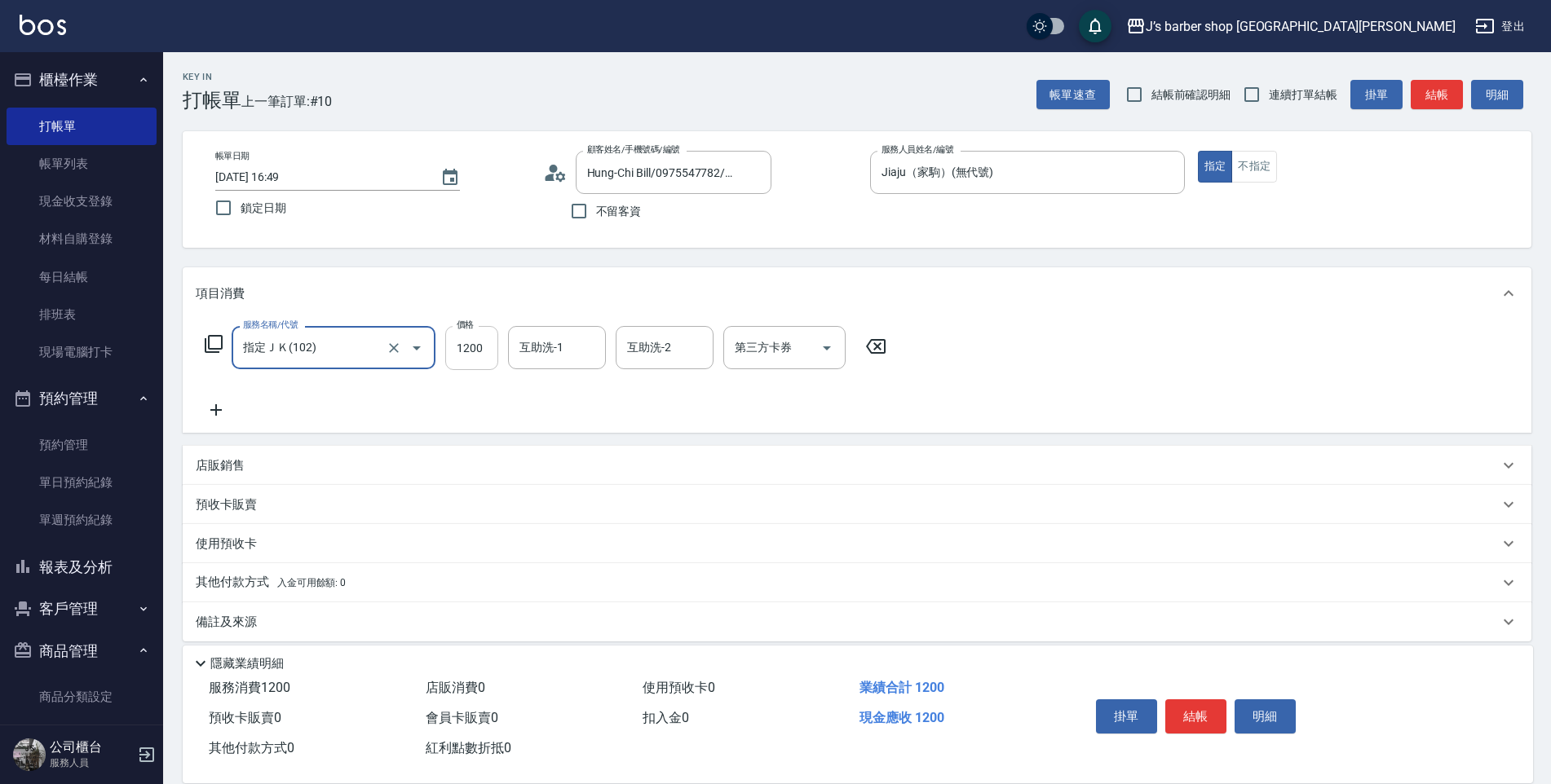
click at [469, 355] on input "1200" at bounding box center [471, 348] width 53 height 44
type input "1000"
click at [558, 345] on input "互助洗-1" at bounding box center [557, 347] width 84 height 28
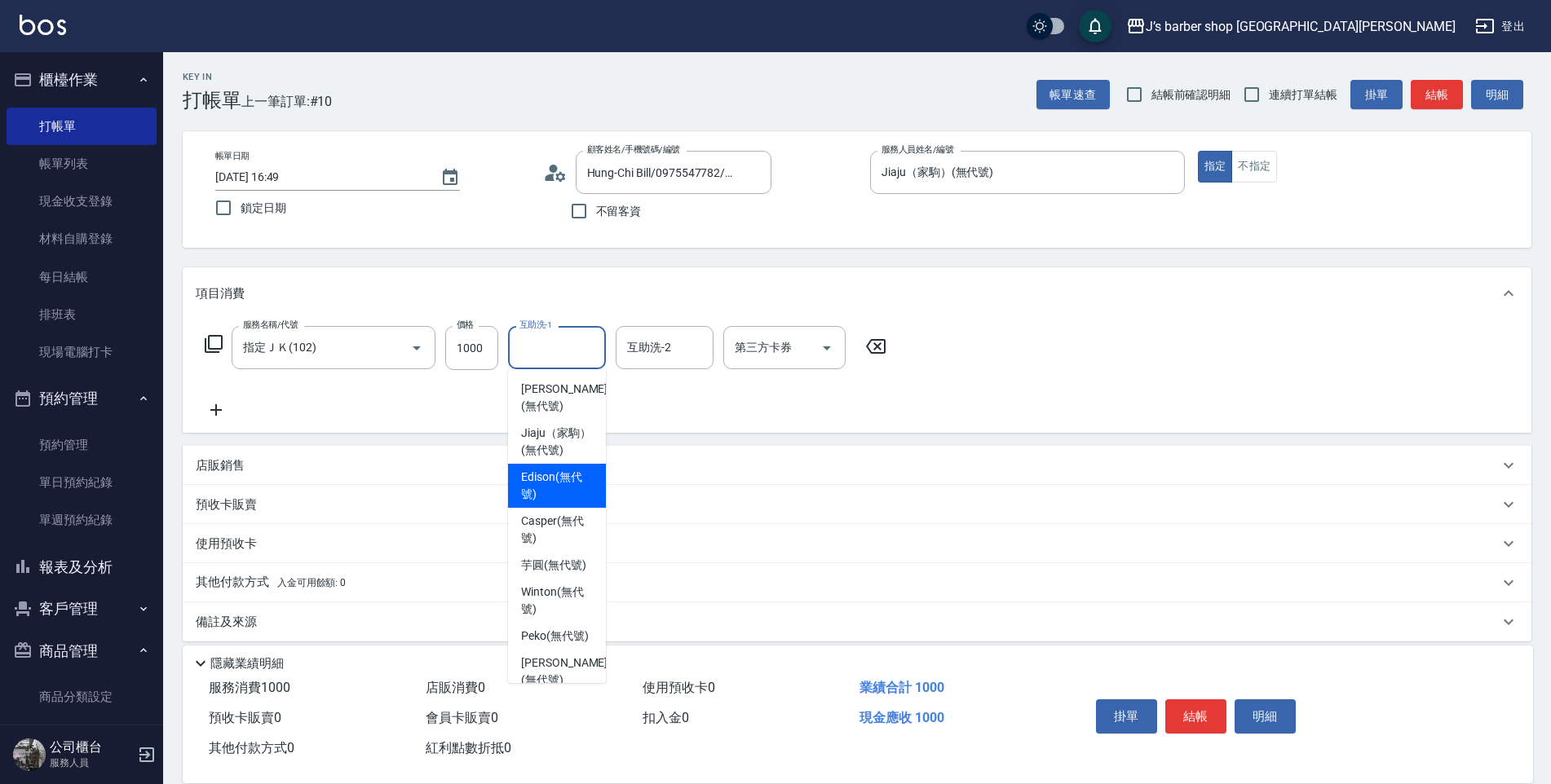
click at [563, 493] on span "Edison (無代號)" at bounding box center [557, 485] width 72 height 34
type input "Edison(無代號)"
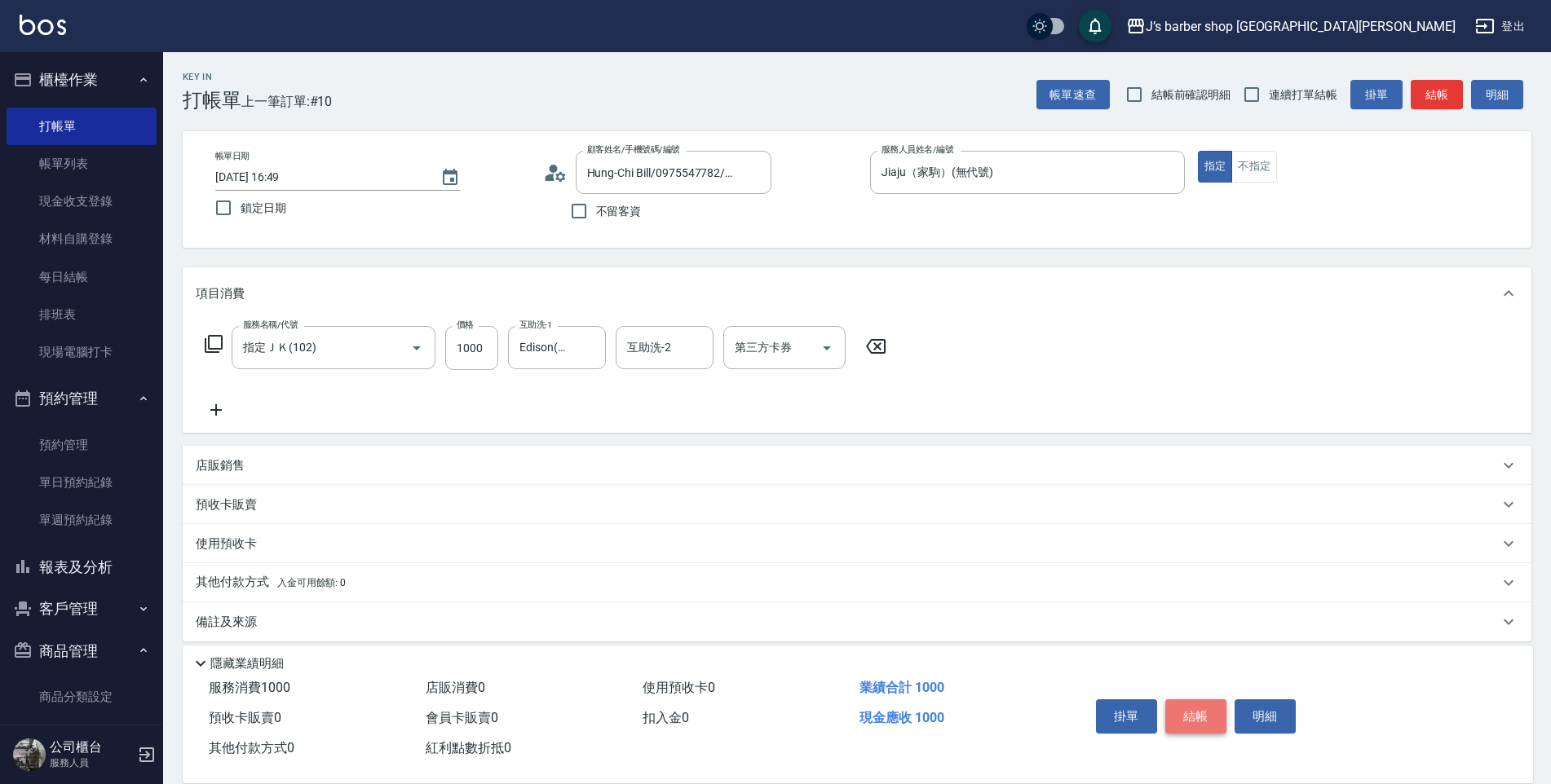
click at [1204, 705] on button "結帳" at bounding box center [1195, 716] width 61 height 34
